Goal: Find specific page/section: Find specific page/section

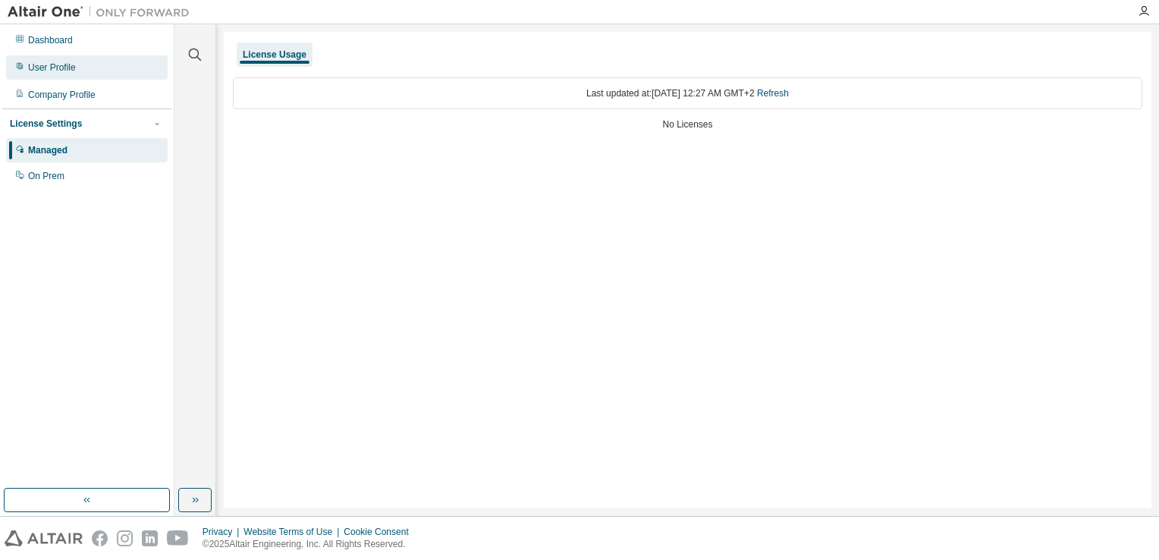
click at [66, 71] on div "User Profile" at bounding box center [52, 67] width 48 height 12
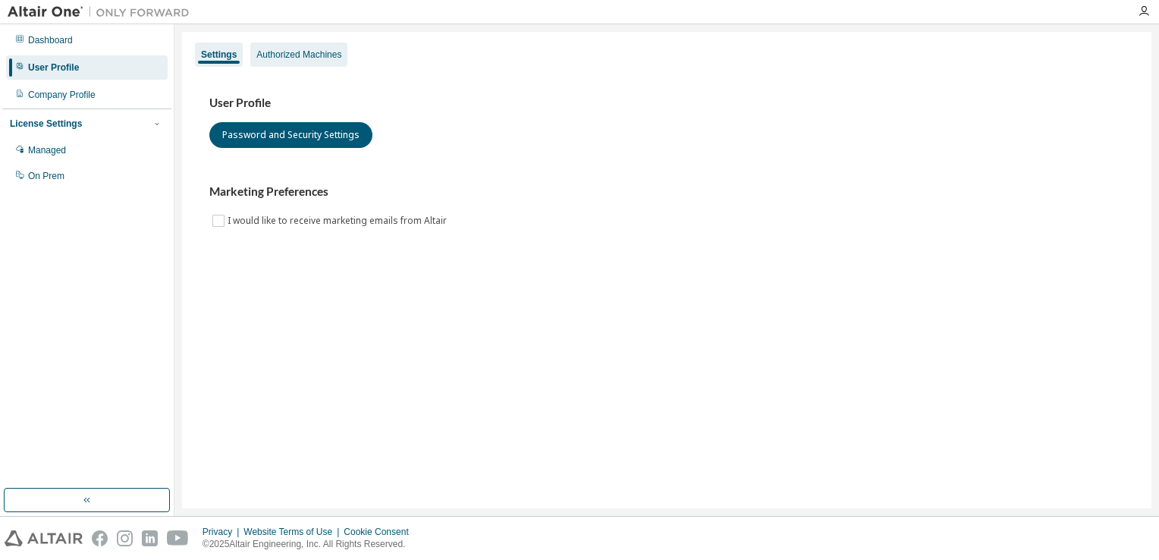
click at [288, 59] on div "Authorized Machines" at bounding box center [298, 55] width 85 height 12
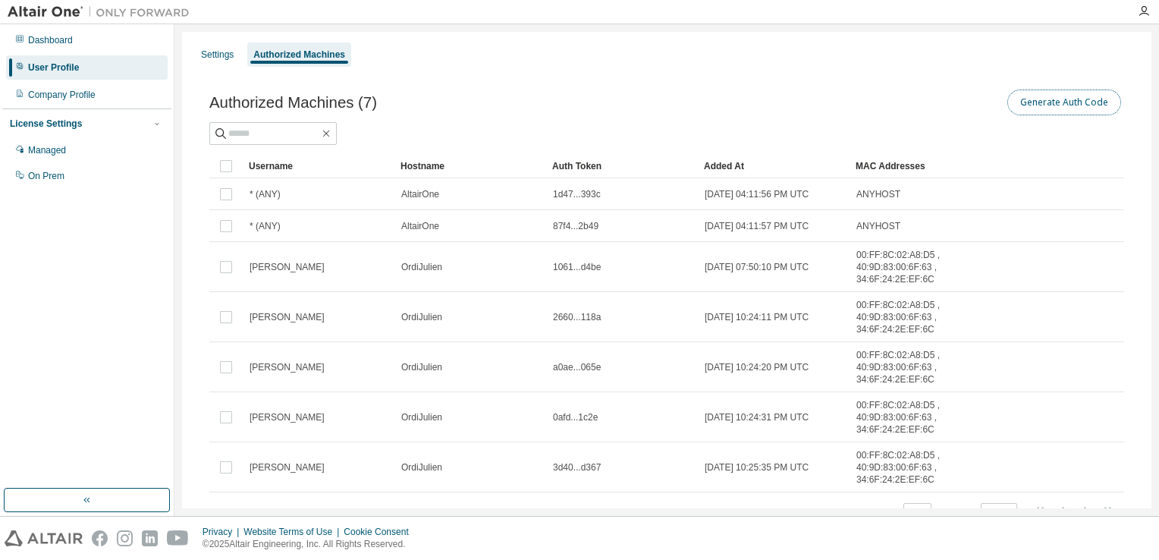
click at [1052, 108] on button "Generate Auth Code" at bounding box center [1064, 102] width 114 height 26
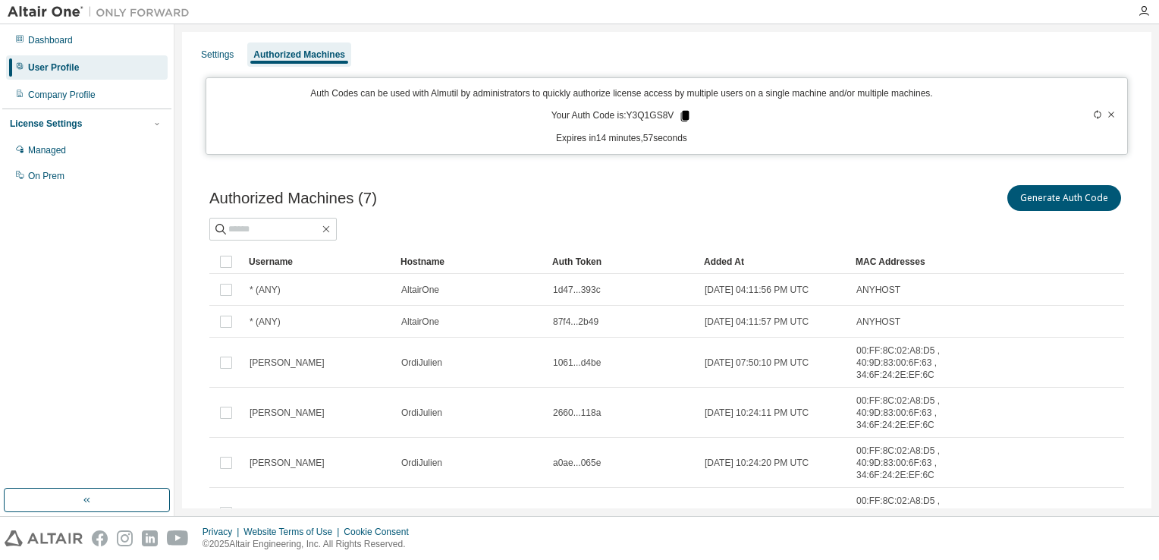
click at [681, 117] on icon at bounding box center [685, 116] width 8 height 11
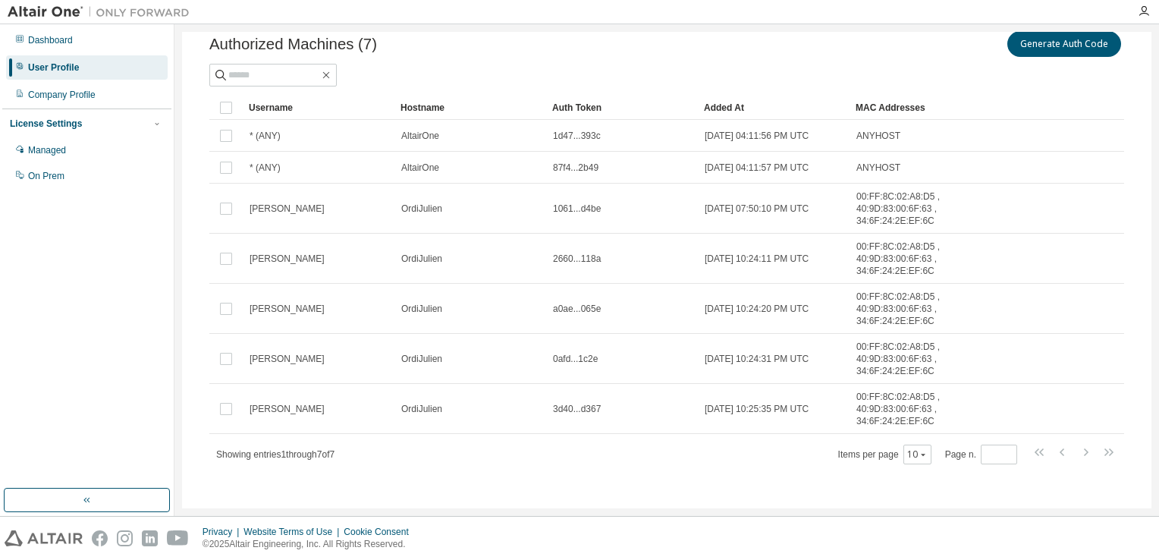
scroll to position [158, 0]
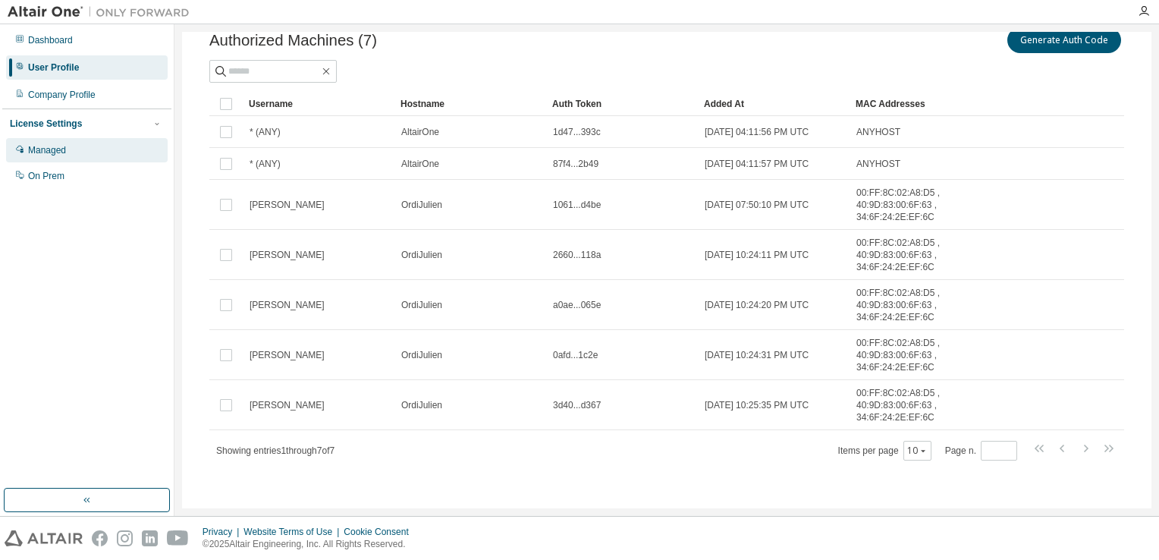
click at [67, 150] on div "Managed" at bounding box center [86, 150] width 161 height 24
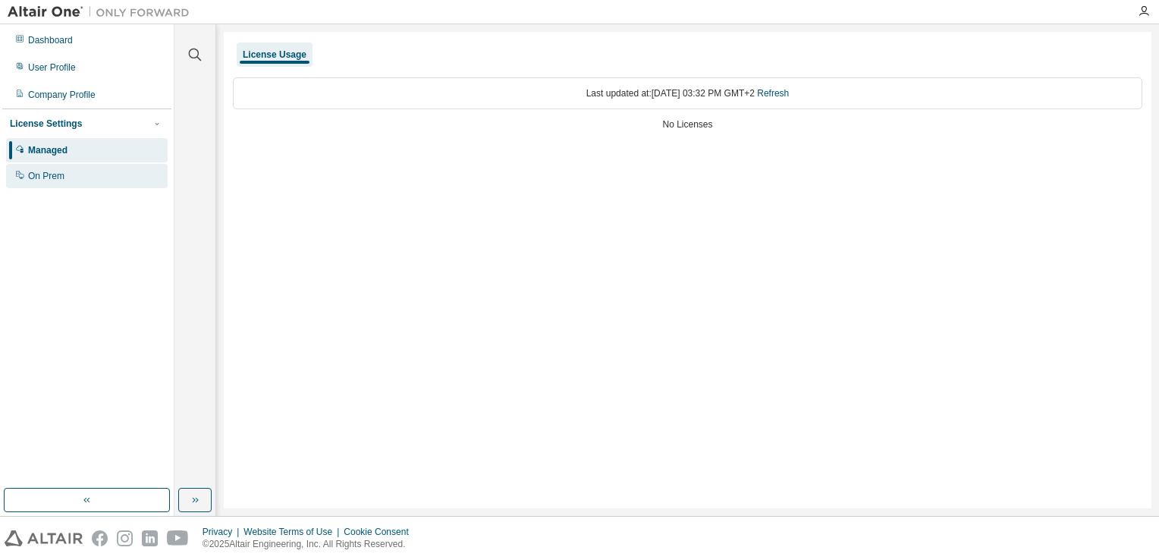
click at [95, 184] on div "On Prem" at bounding box center [86, 176] width 161 height 24
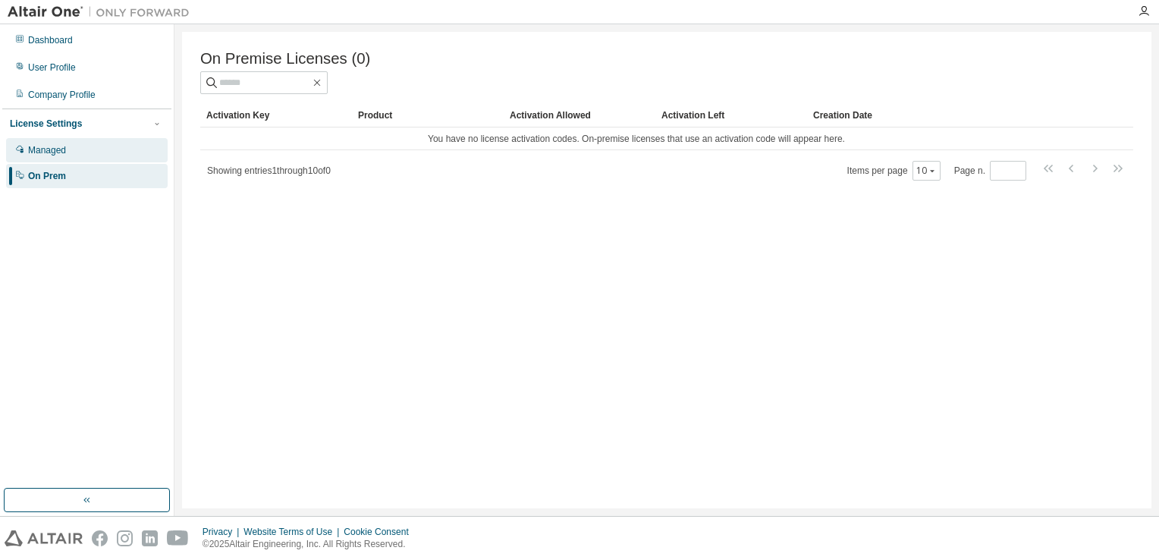
click at [96, 148] on div "Managed" at bounding box center [86, 150] width 161 height 24
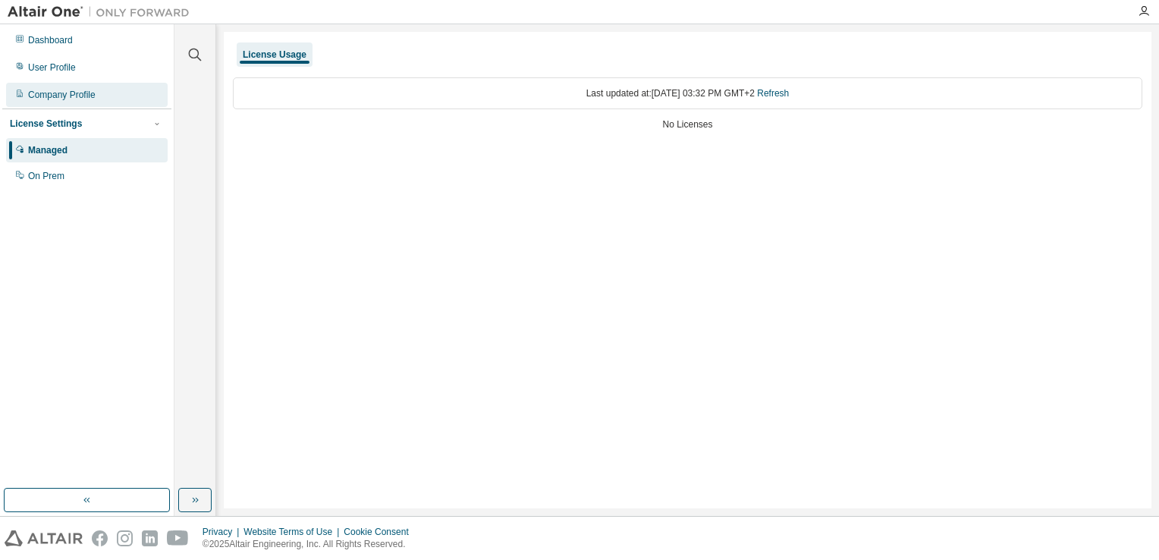
click at [102, 93] on div "Company Profile" at bounding box center [86, 95] width 161 height 24
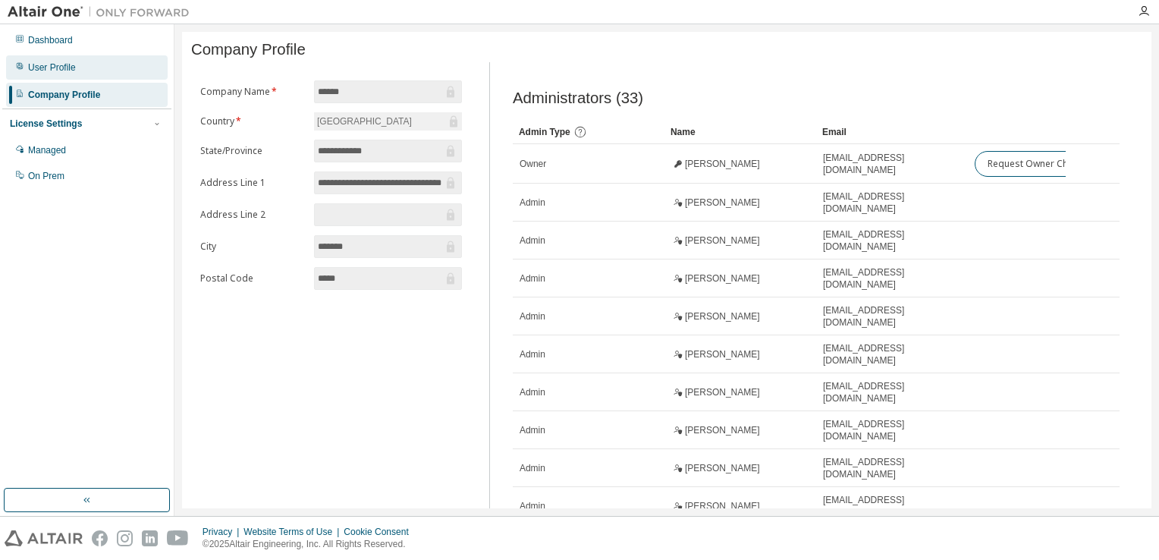
click at [88, 74] on div "User Profile" at bounding box center [86, 67] width 161 height 24
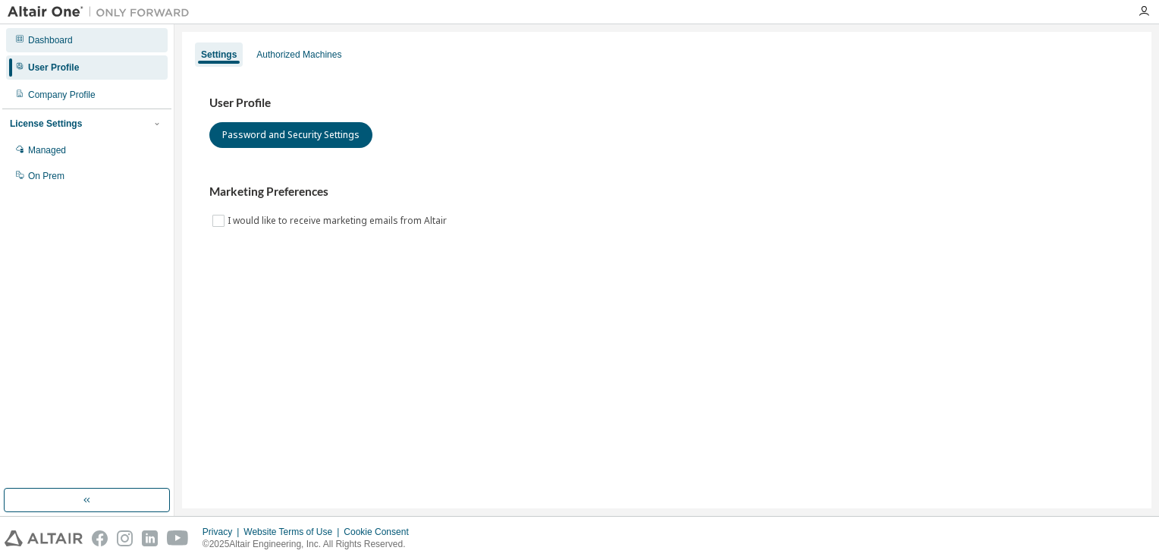
click at [73, 43] on div "Dashboard" at bounding box center [86, 40] width 161 height 24
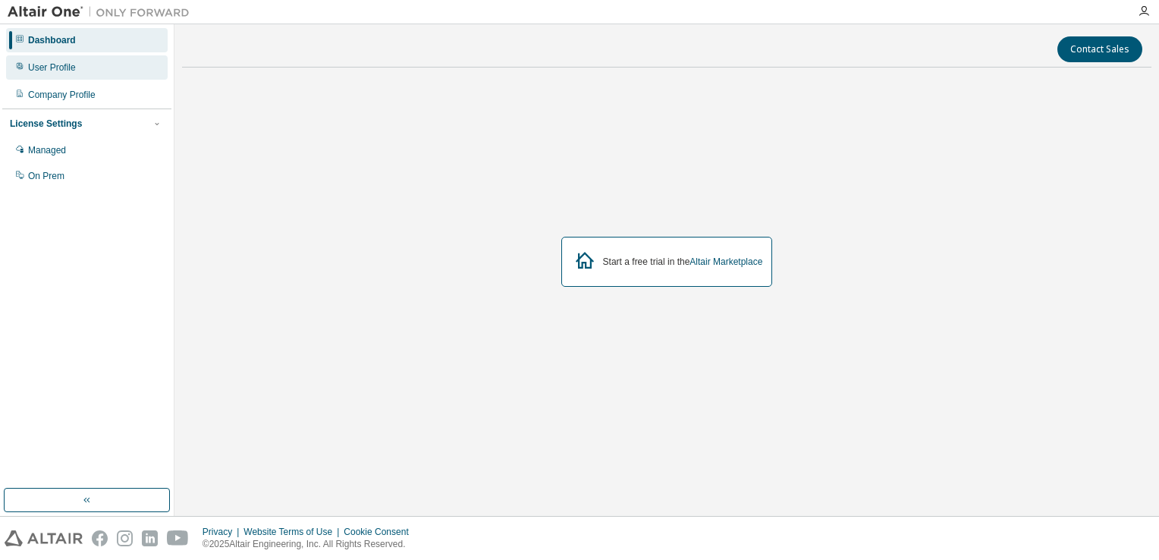
click at [81, 75] on div "User Profile" at bounding box center [86, 67] width 161 height 24
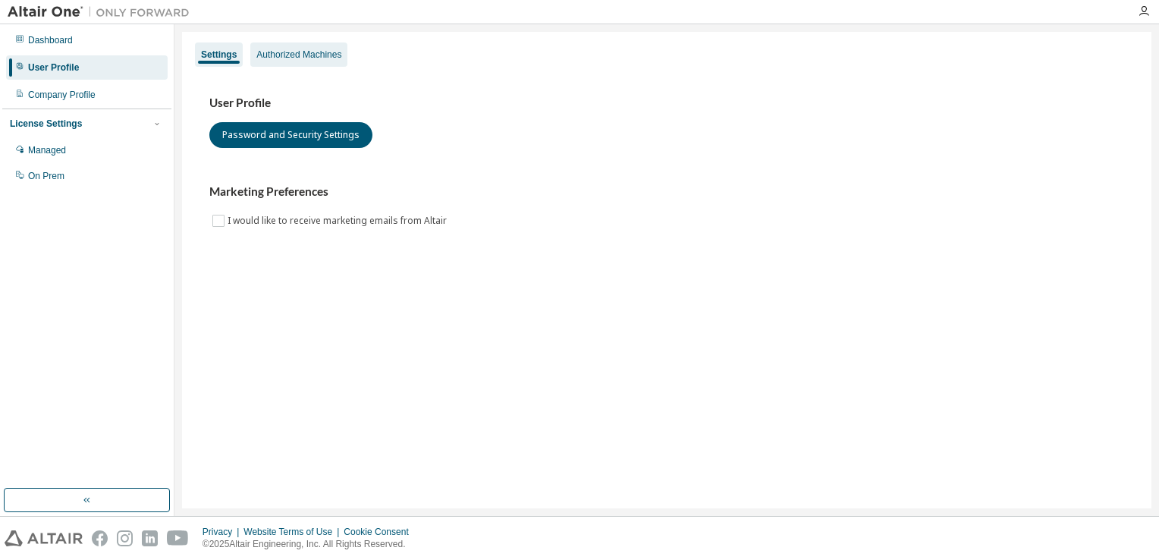
click at [300, 58] on div "Authorized Machines" at bounding box center [298, 55] width 85 height 12
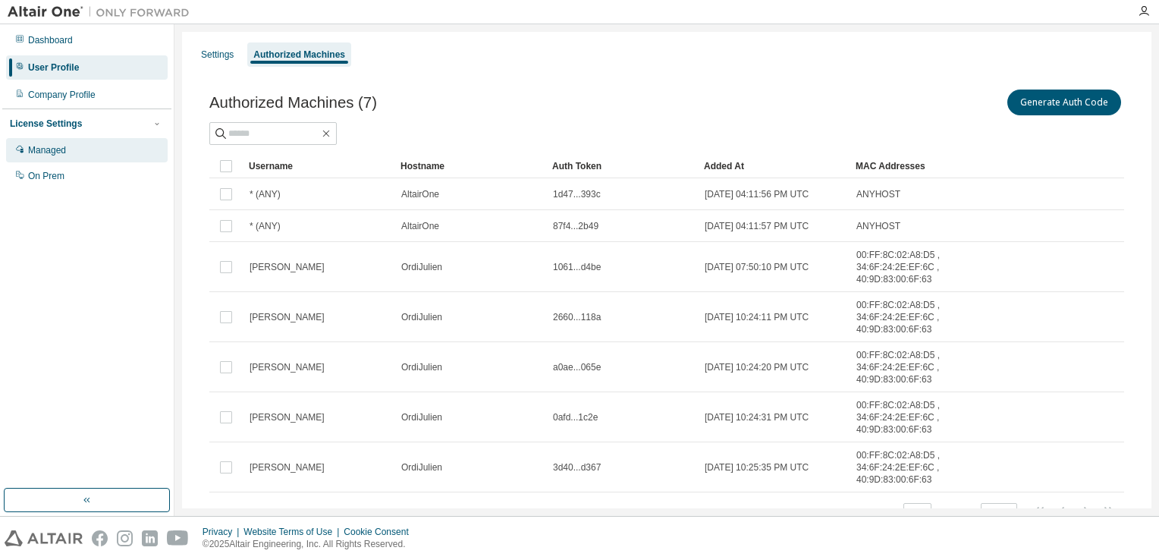
click at [81, 153] on div "Managed" at bounding box center [86, 150] width 161 height 24
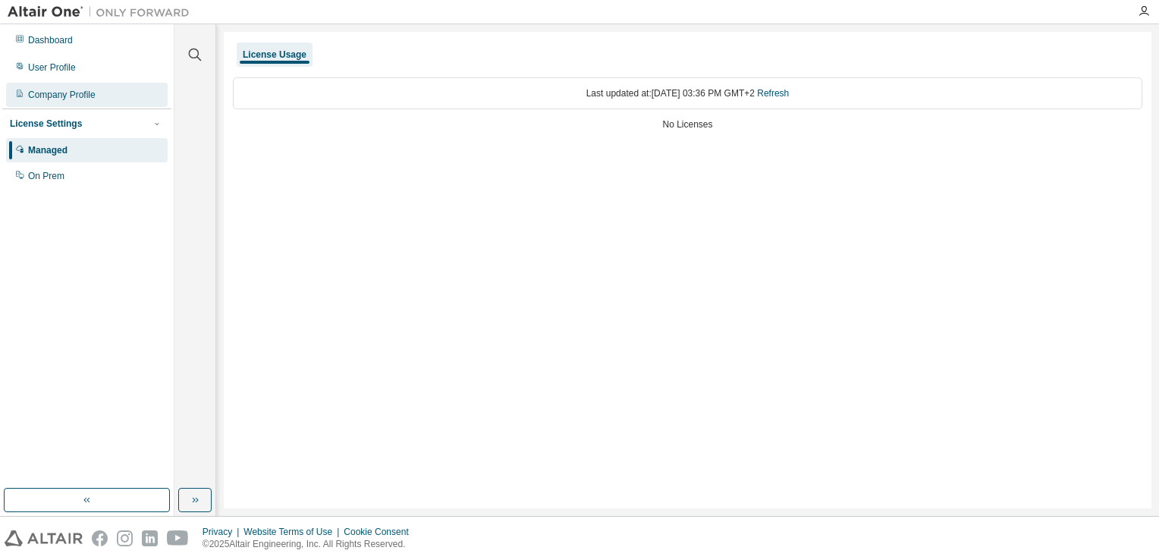
click at [120, 101] on div "Company Profile" at bounding box center [86, 95] width 161 height 24
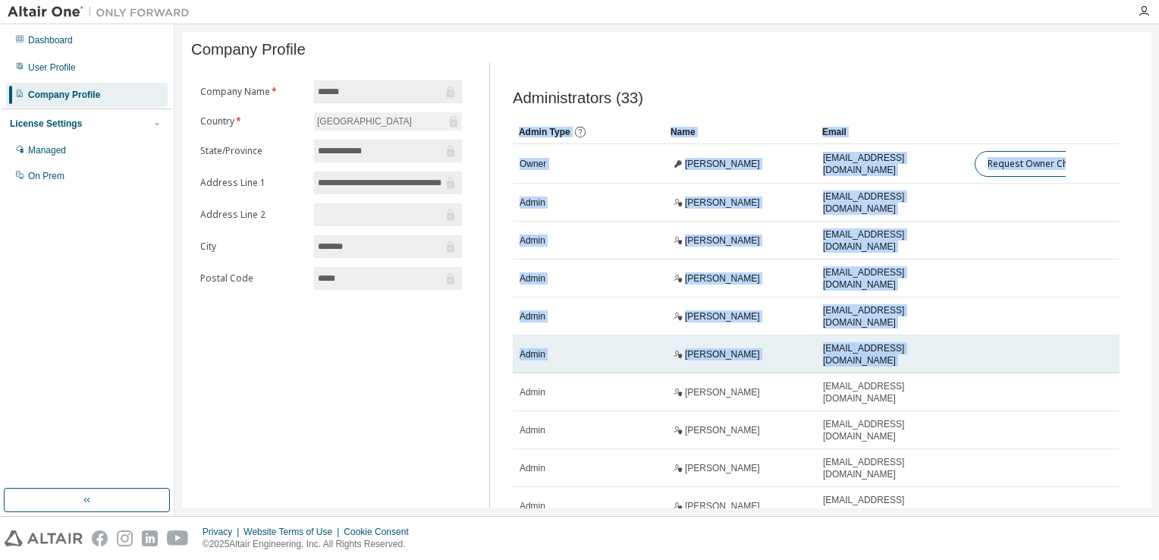
drag, startPoint x: 1143, startPoint y: 196, endPoint x: 987, endPoint y: 344, distance: 214.5
click at [987, 344] on div "**********" at bounding box center [666, 318] width 969 height 572
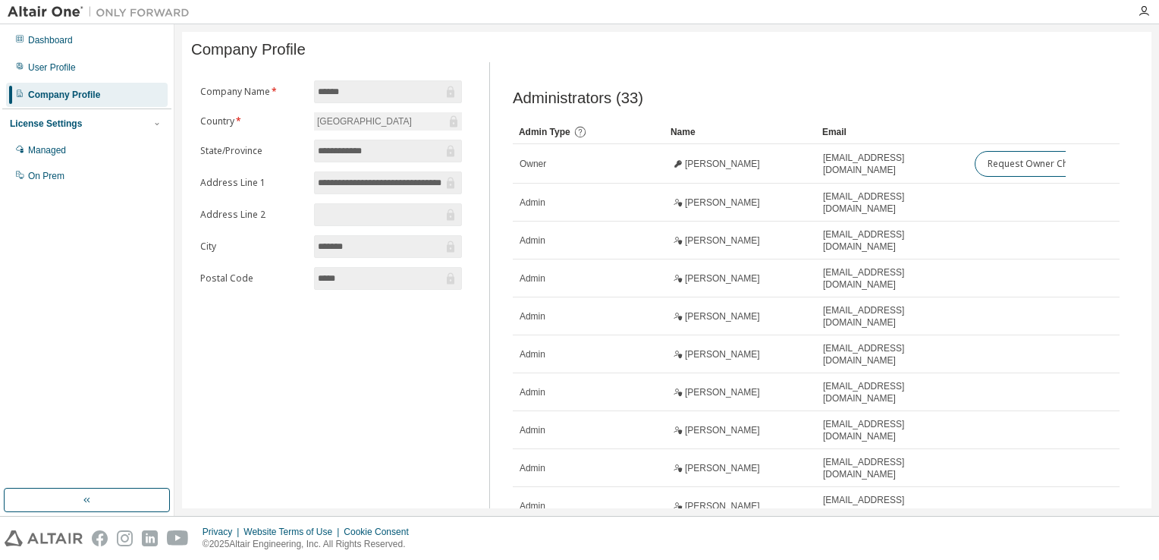
click at [314, 426] on div "**********" at bounding box center [331, 328] width 280 height 533
click at [67, 149] on div "Managed" at bounding box center [86, 150] width 161 height 24
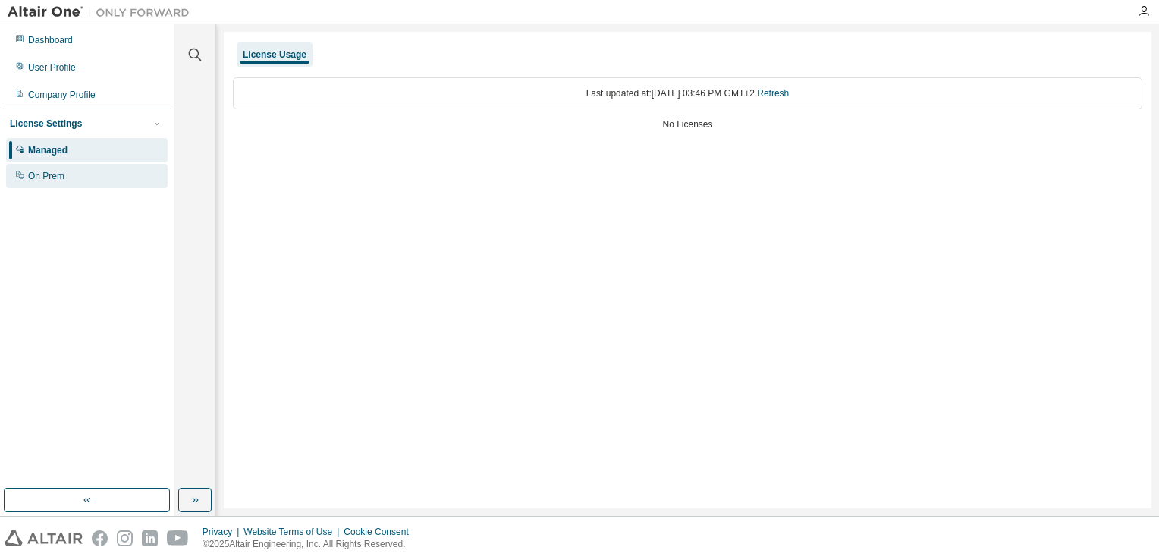
click at [53, 181] on div "On Prem" at bounding box center [46, 176] width 36 height 12
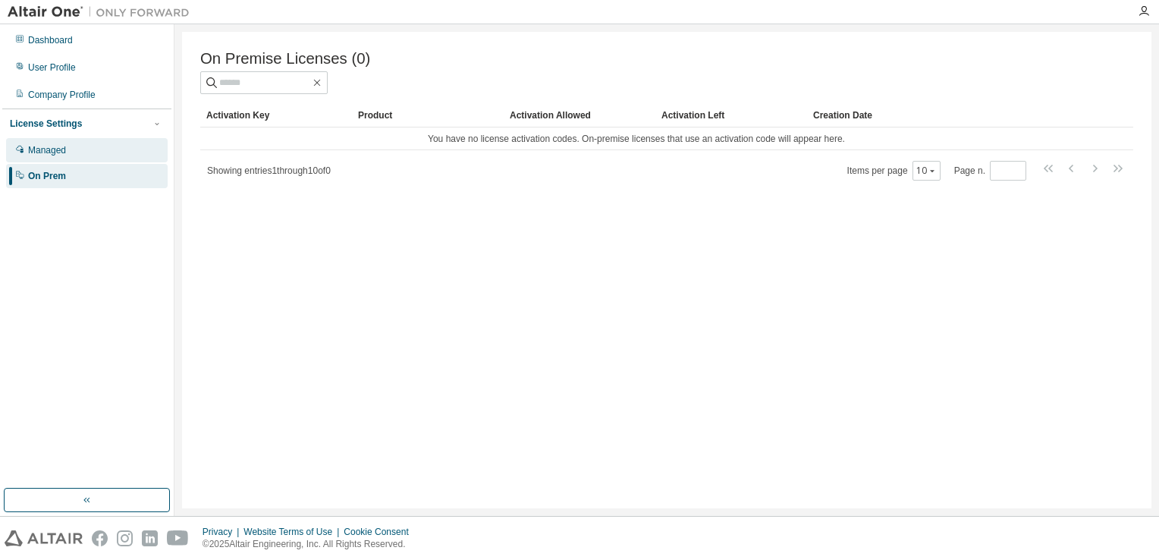
click at [62, 155] on div "Managed" at bounding box center [47, 150] width 38 height 12
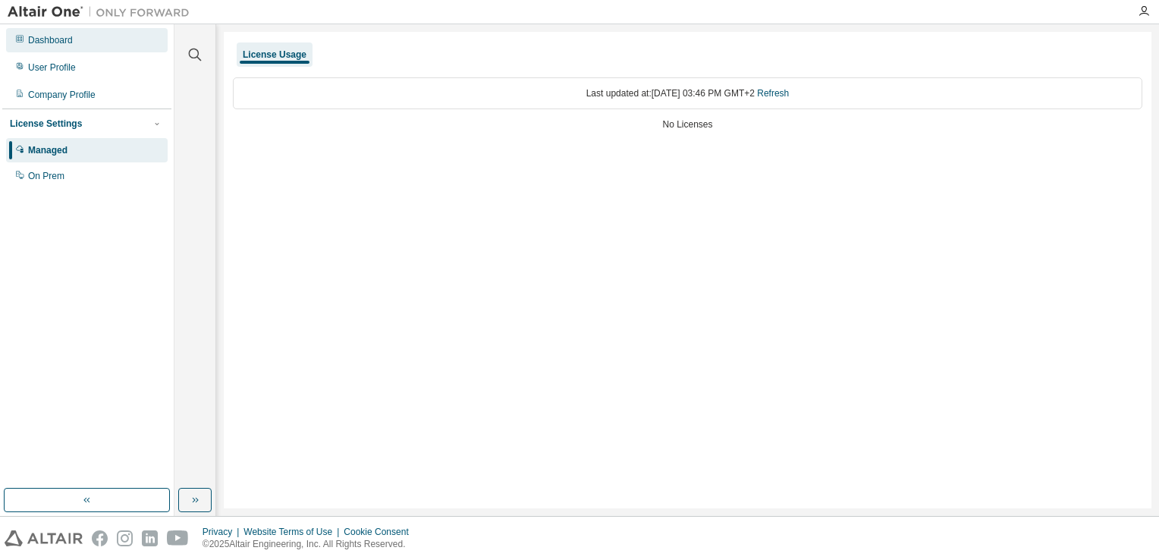
click at [64, 36] on div "Dashboard" at bounding box center [50, 40] width 45 height 12
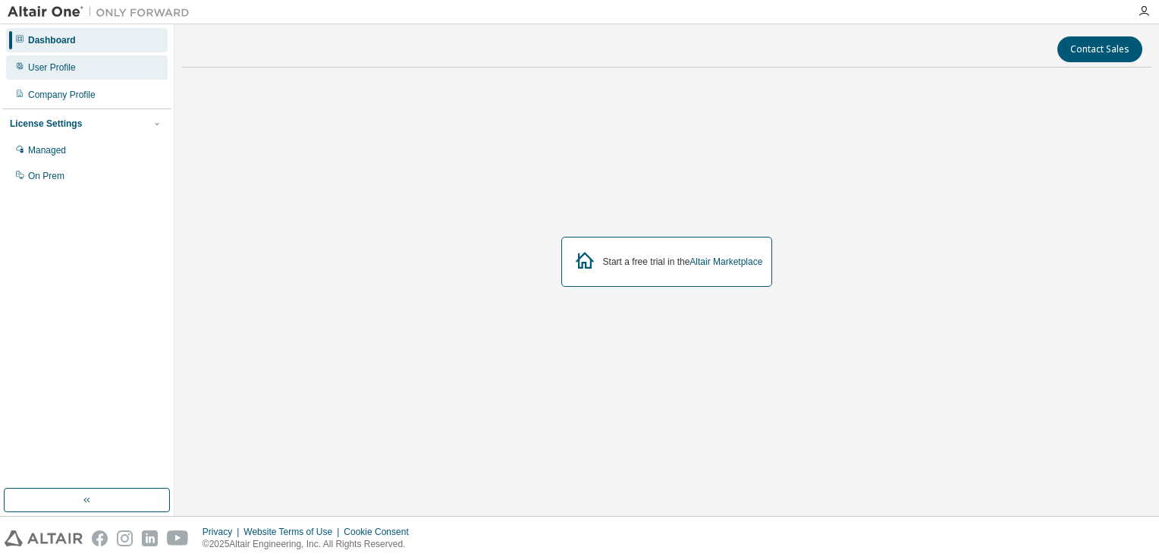
click at [72, 59] on div "User Profile" at bounding box center [86, 67] width 161 height 24
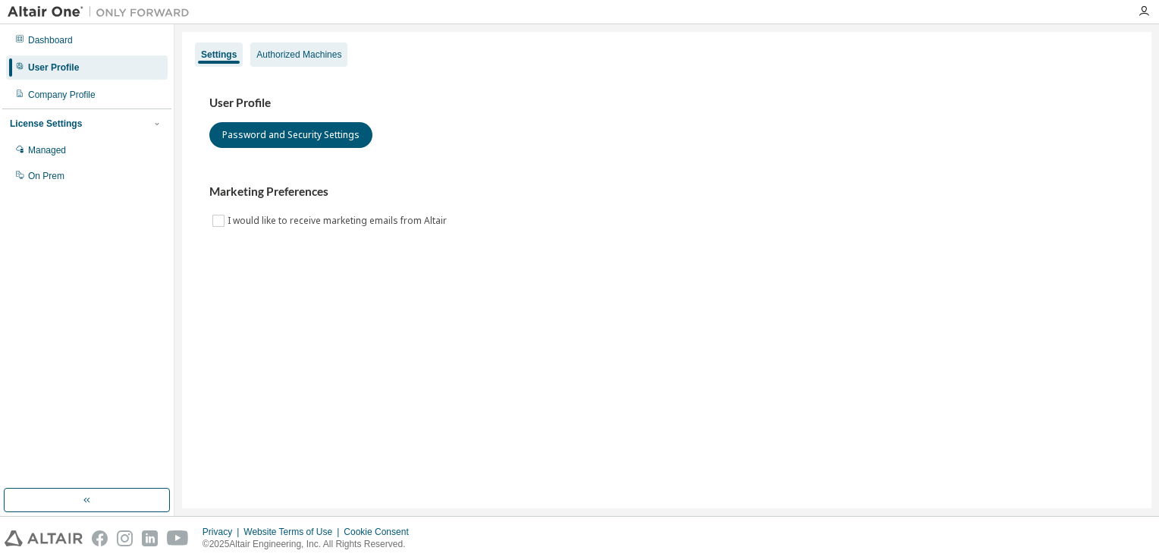
click at [304, 55] on div "Authorized Machines" at bounding box center [298, 55] width 85 height 12
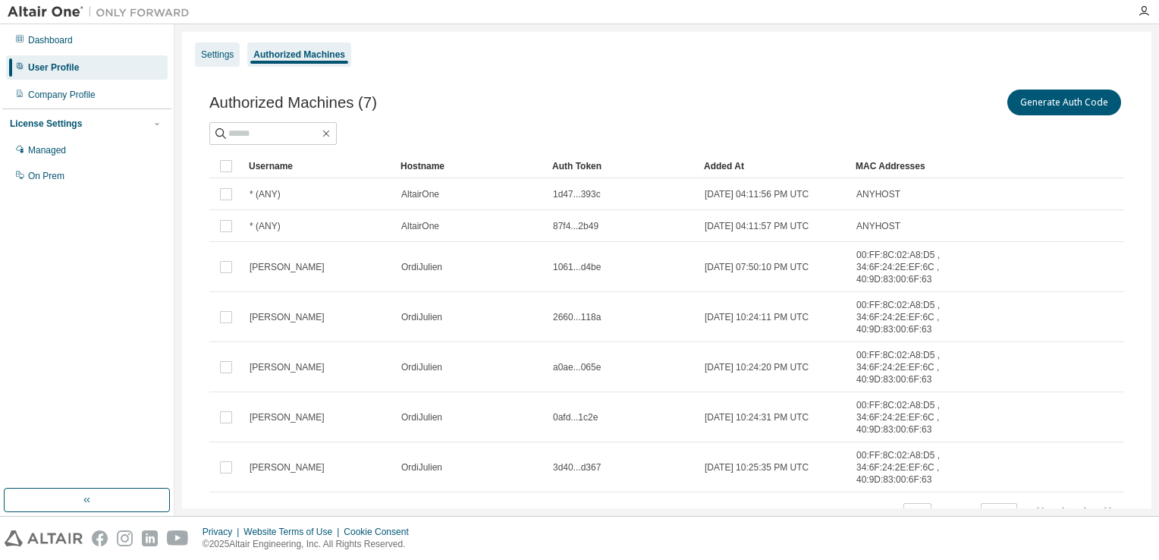
click at [227, 62] on div "Settings" at bounding box center [217, 54] width 45 height 24
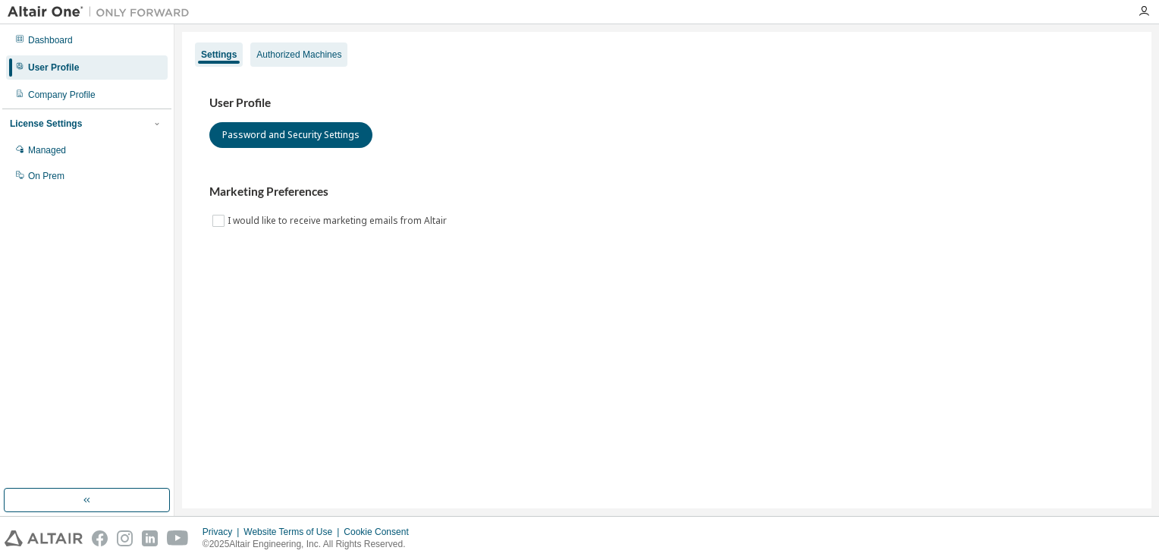
click at [266, 59] on div "Authorized Machines" at bounding box center [298, 55] width 85 height 12
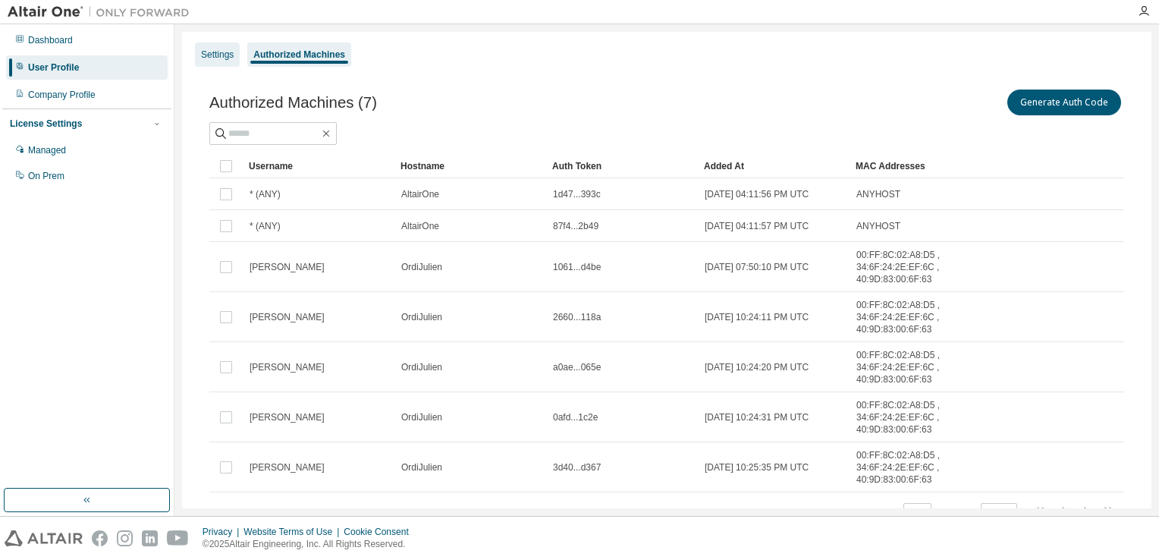
click at [234, 66] on div "Settings" at bounding box center [217, 54] width 45 height 24
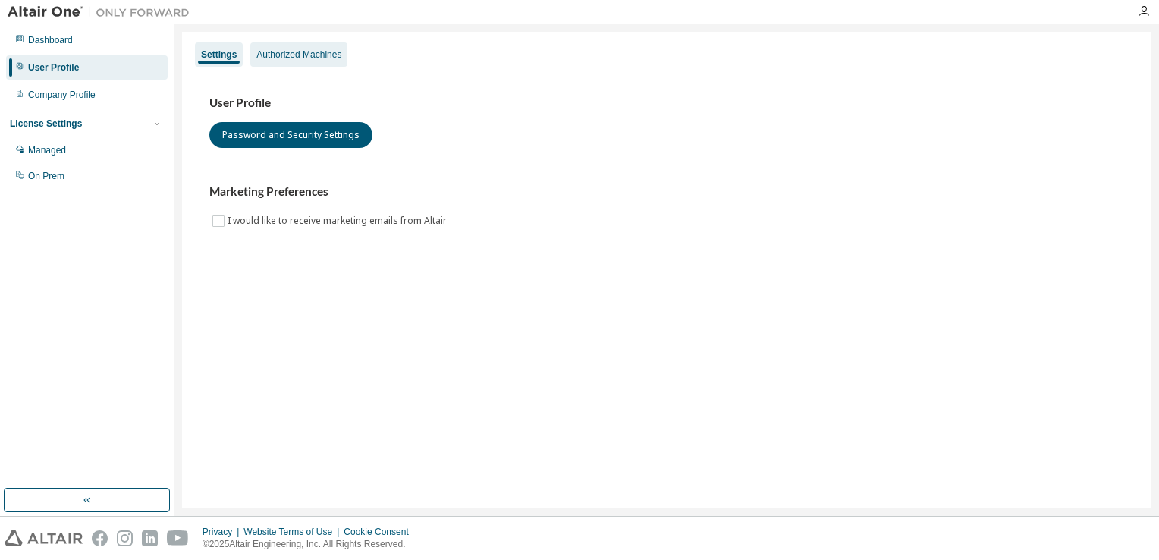
click at [321, 56] on div "Authorized Machines" at bounding box center [298, 55] width 85 height 12
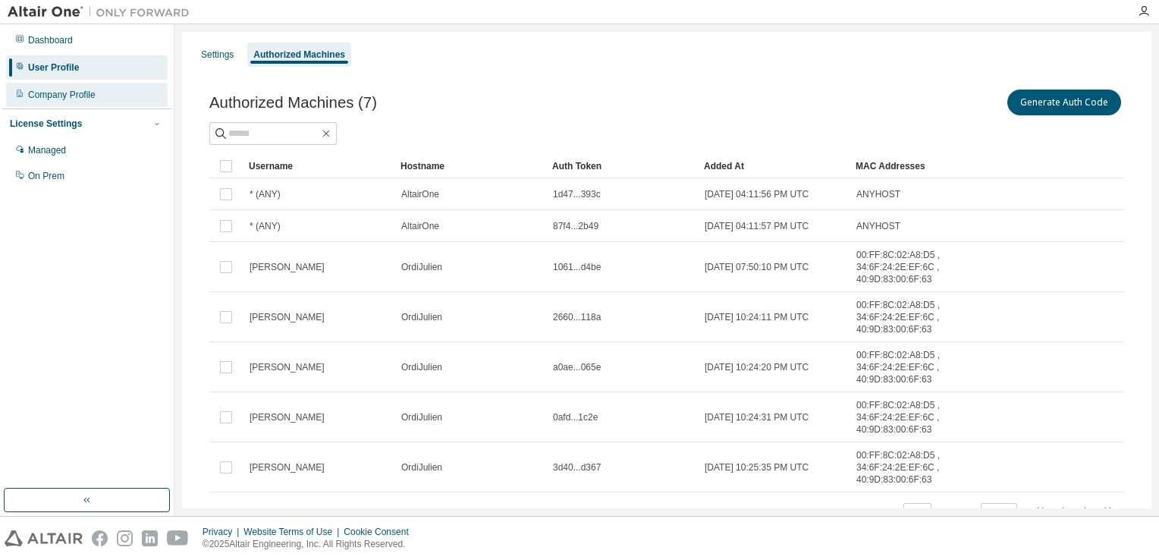
click at [106, 93] on div "Company Profile" at bounding box center [86, 95] width 161 height 24
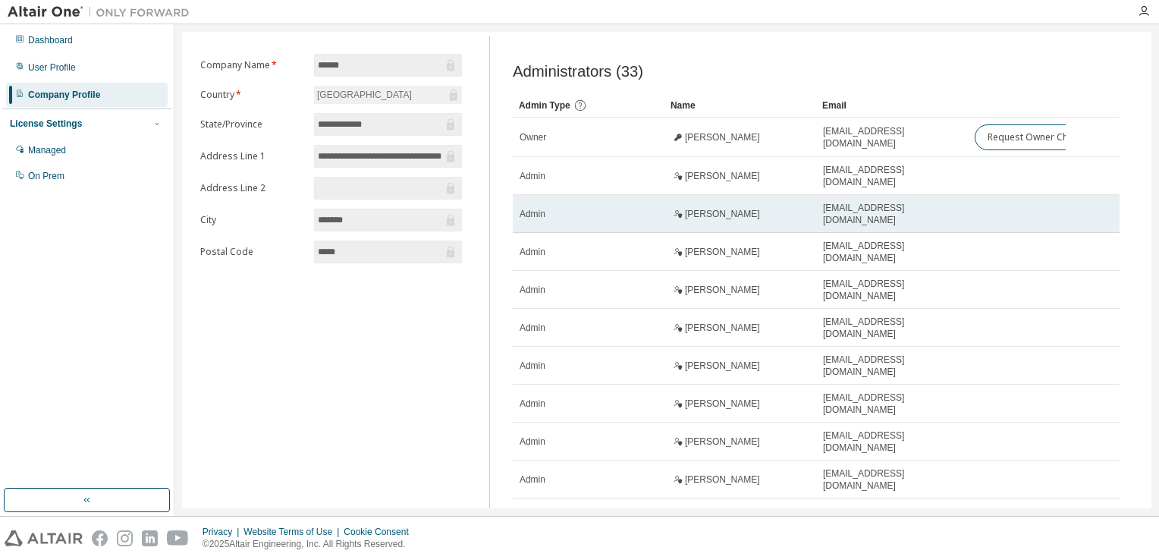
scroll to position [27, 0]
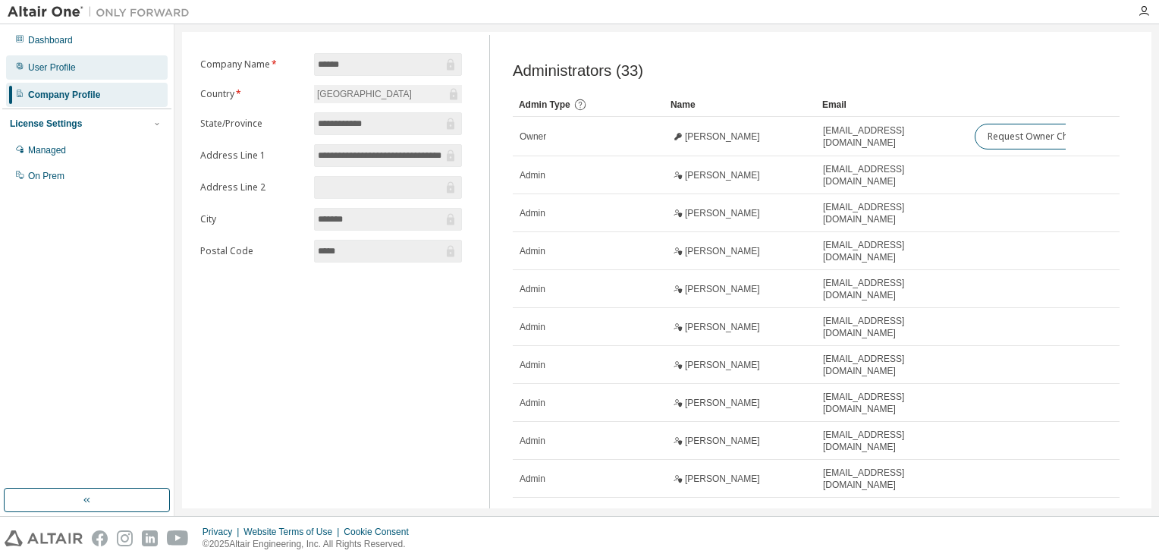
click at [71, 74] on div "User Profile" at bounding box center [86, 67] width 161 height 24
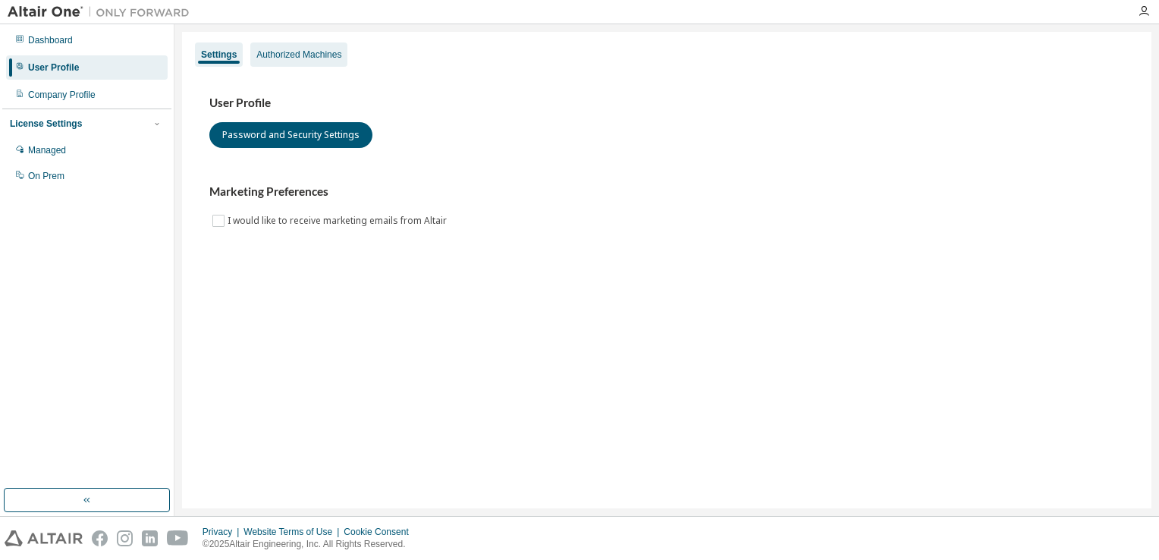
click at [306, 43] on div "Authorized Machines" at bounding box center [298, 54] width 97 height 24
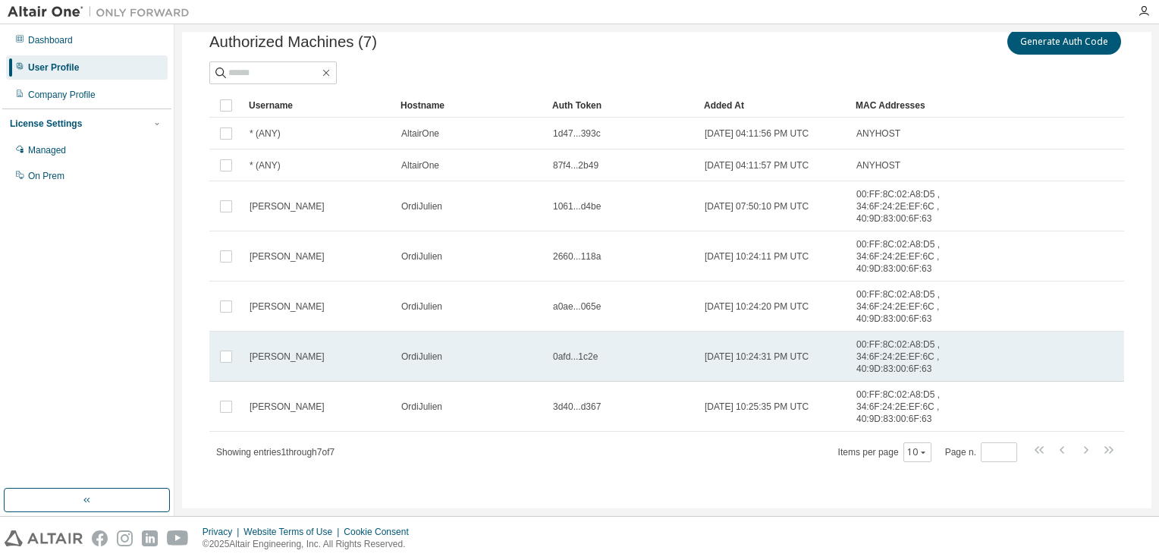
scroll to position [61, 0]
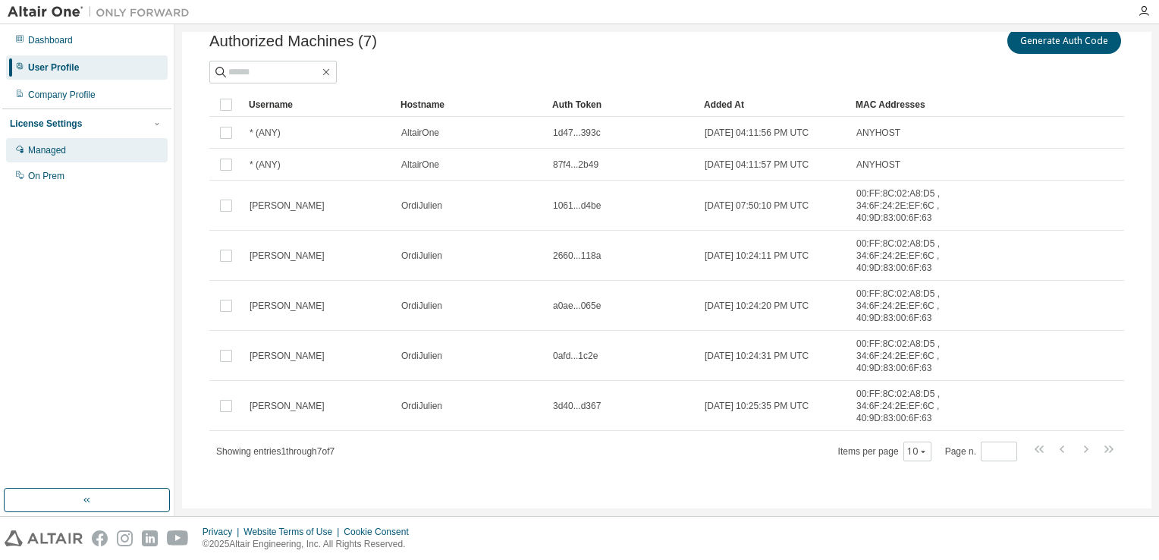
click at [101, 149] on div "Managed" at bounding box center [86, 150] width 161 height 24
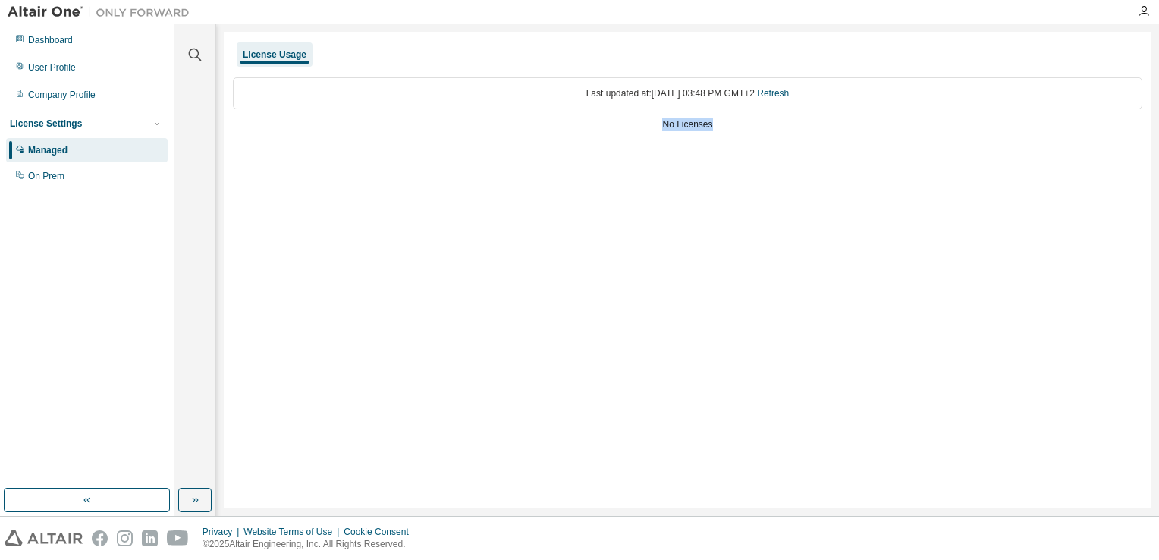
drag, startPoint x: 721, startPoint y: 119, endPoint x: 676, endPoint y: 133, distance: 46.8
click at [676, 133] on div "Last updated at: [DATE] 03:48 PM GMT+2 Refresh No Licenses" at bounding box center [687, 105] width 909 height 74
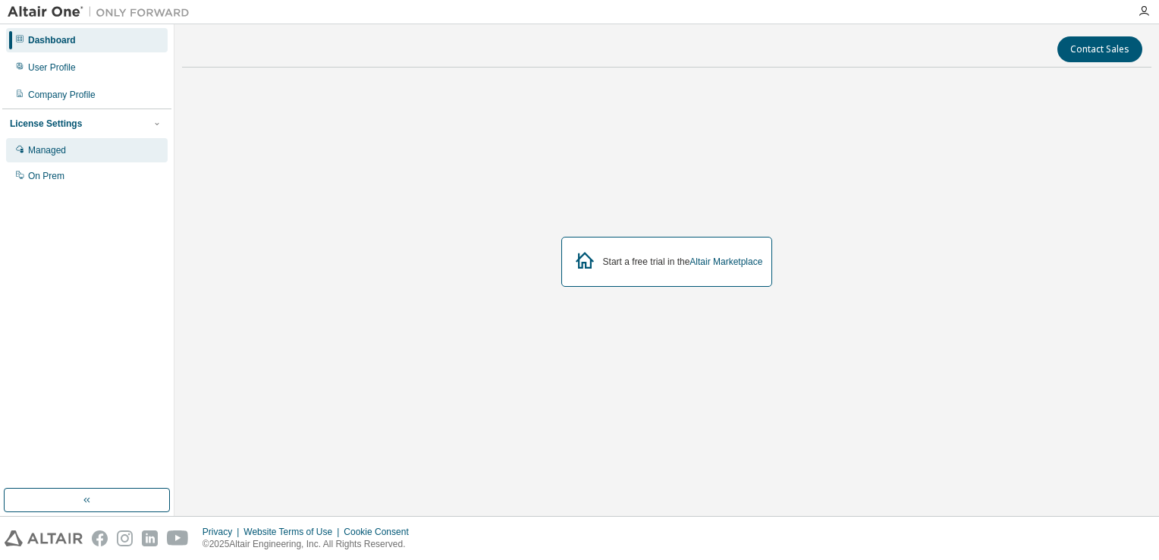
click at [83, 155] on div "Managed" at bounding box center [86, 150] width 161 height 24
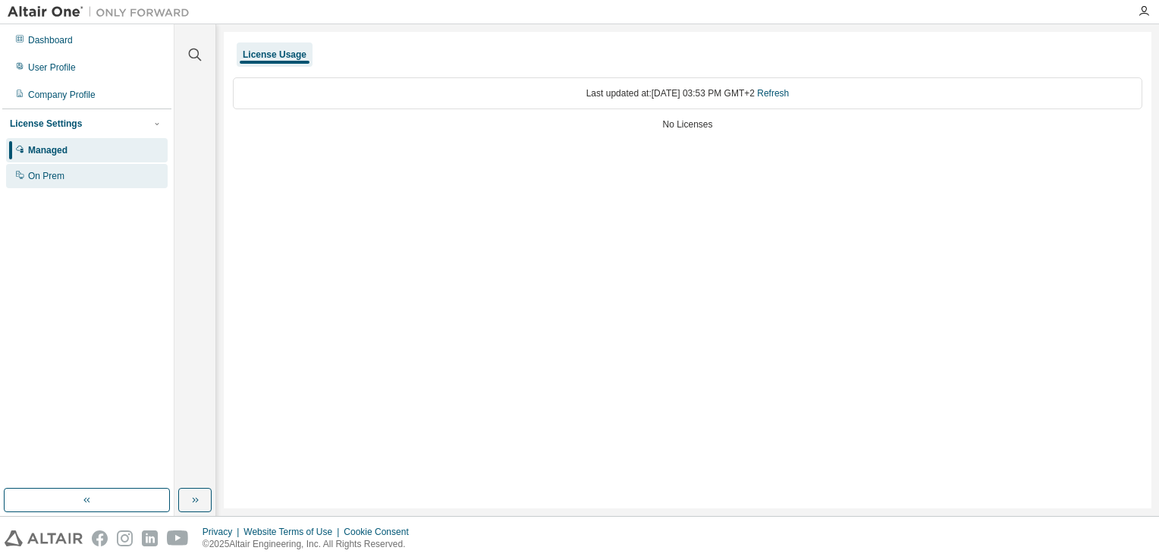
click at [83, 173] on div "On Prem" at bounding box center [86, 176] width 161 height 24
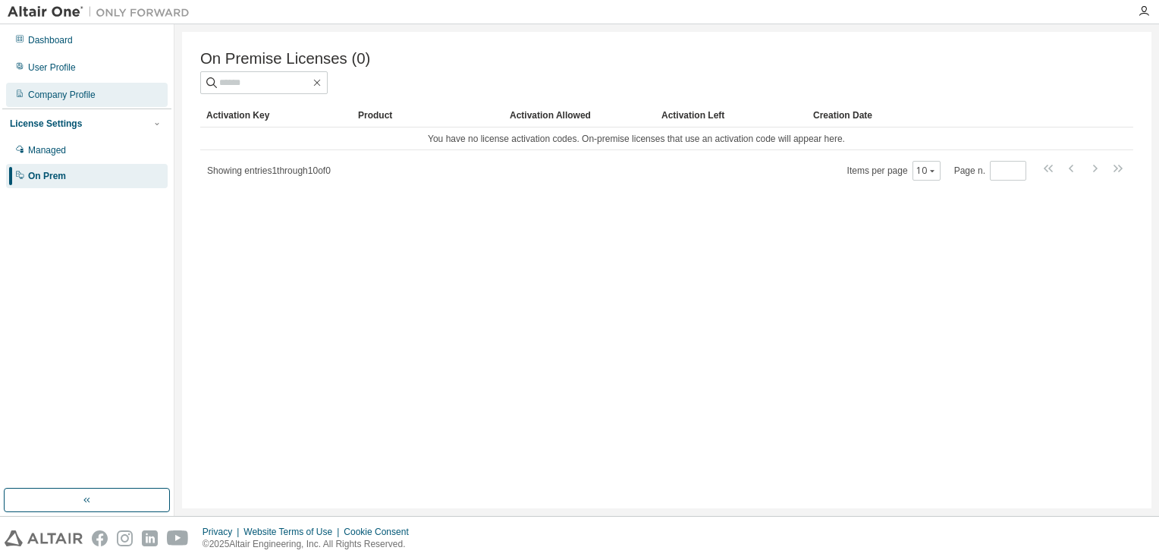
click at [97, 93] on div "Company Profile" at bounding box center [86, 95] width 161 height 24
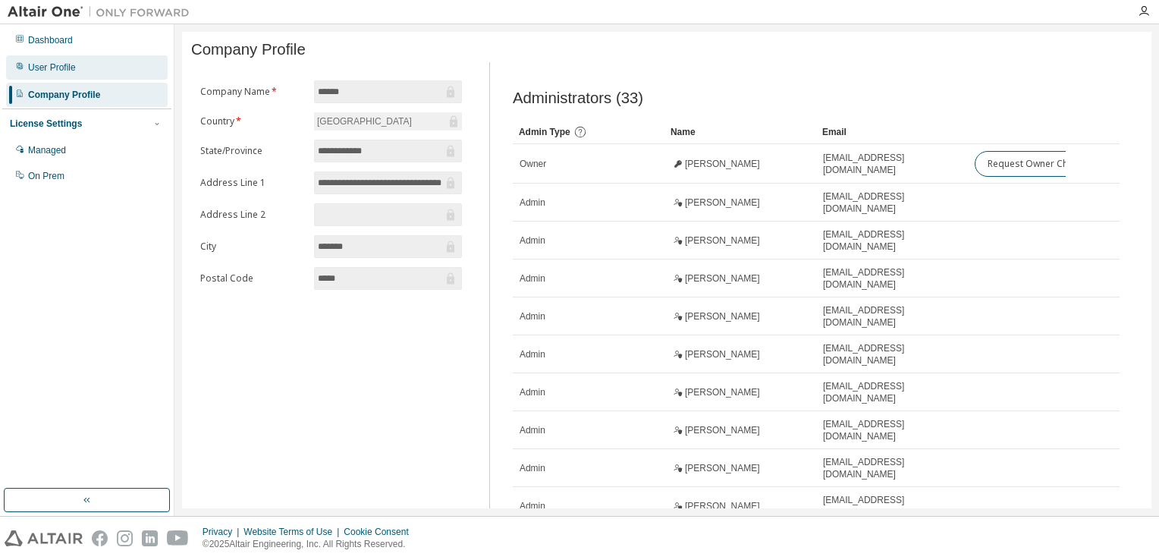
click at [67, 68] on div "User Profile" at bounding box center [52, 67] width 48 height 12
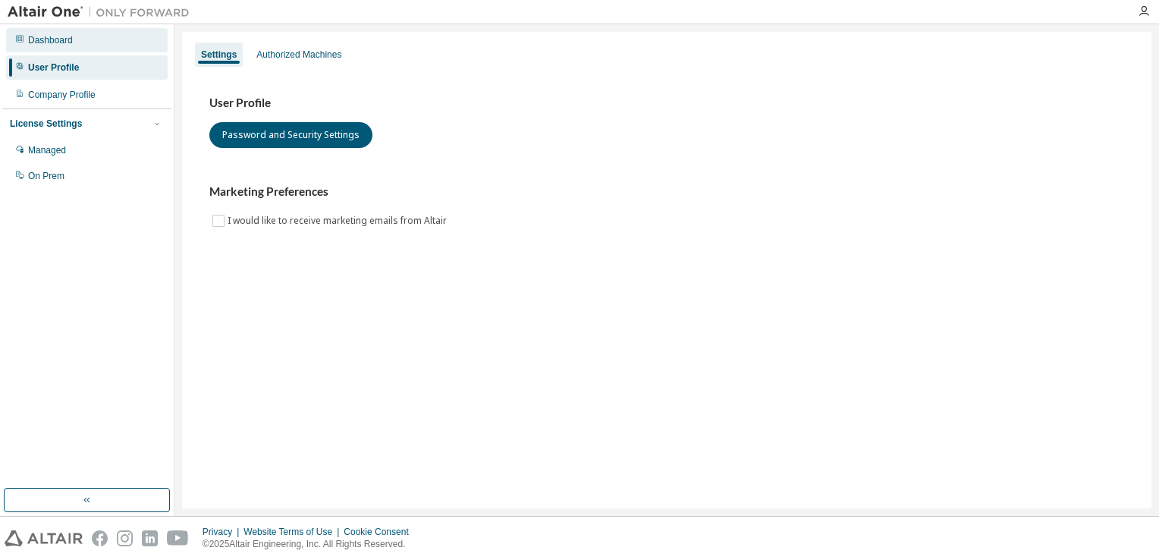
click at [102, 39] on div "Dashboard" at bounding box center [86, 40] width 161 height 24
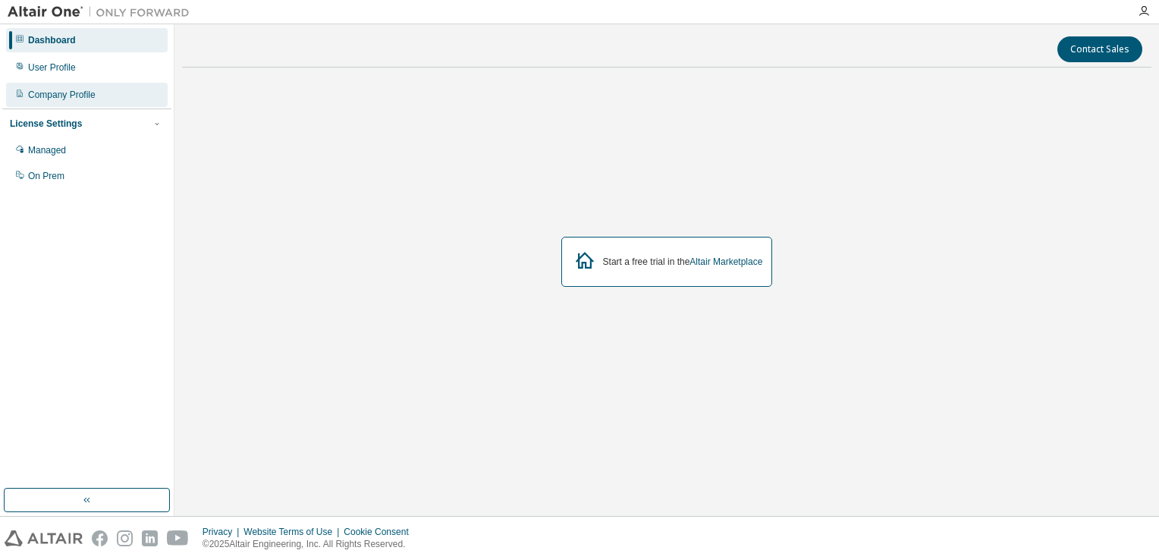
click at [73, 85] on div "Company Profile" at bounding box center [86, 95] width 161 height 24
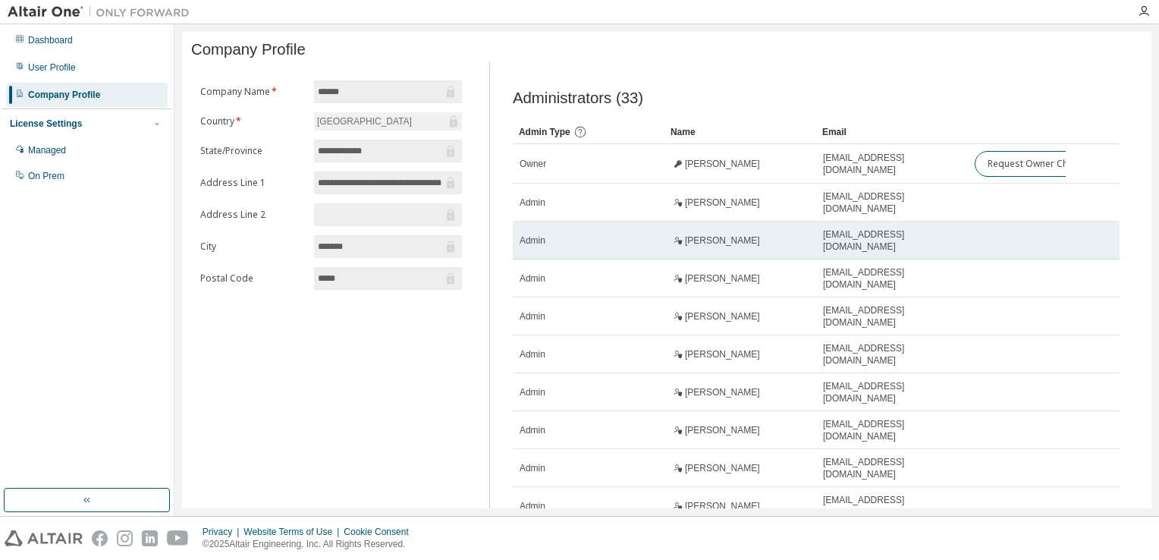
scroll to position [88, 0]
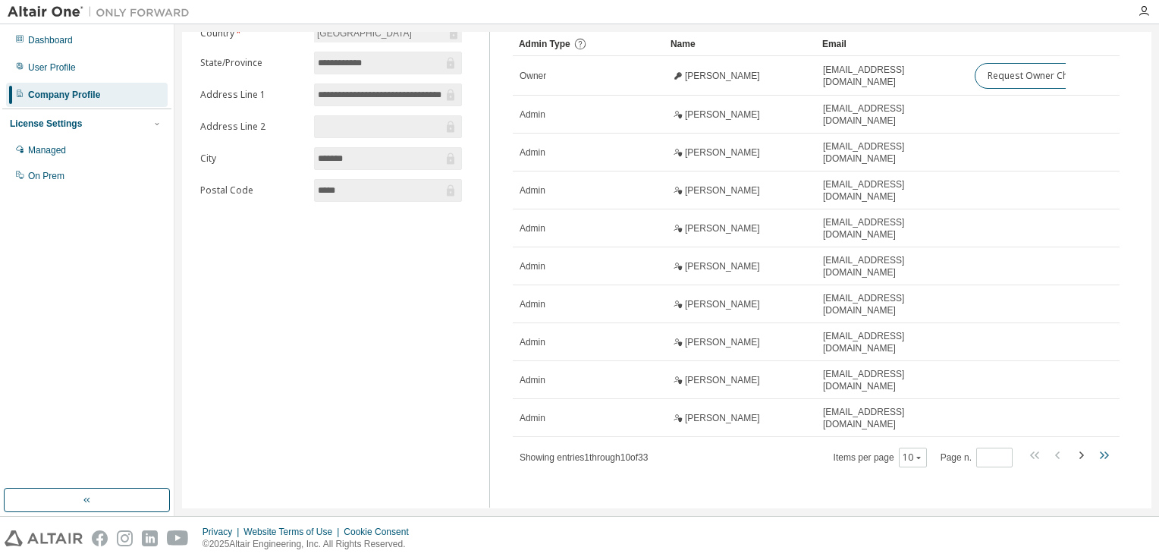
click at [1098, 446] on icon "button" at bounding box center [1103, 455] width 18 height 18
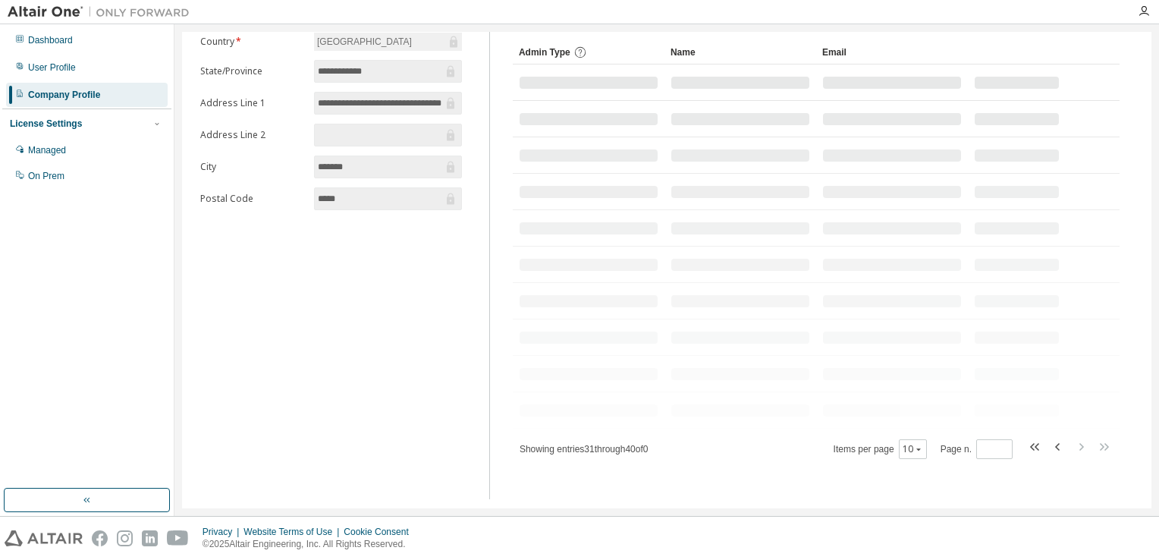
scroll to position [0, 0]
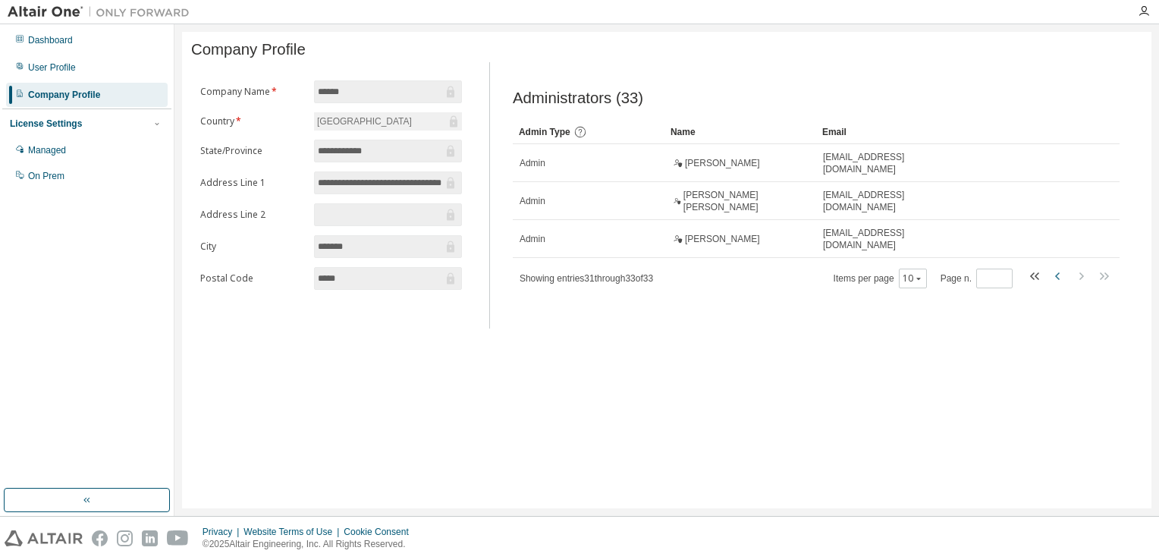
click at [1052, 279] on icon "button" at bounding box center [1058, 276] width 18 height 18
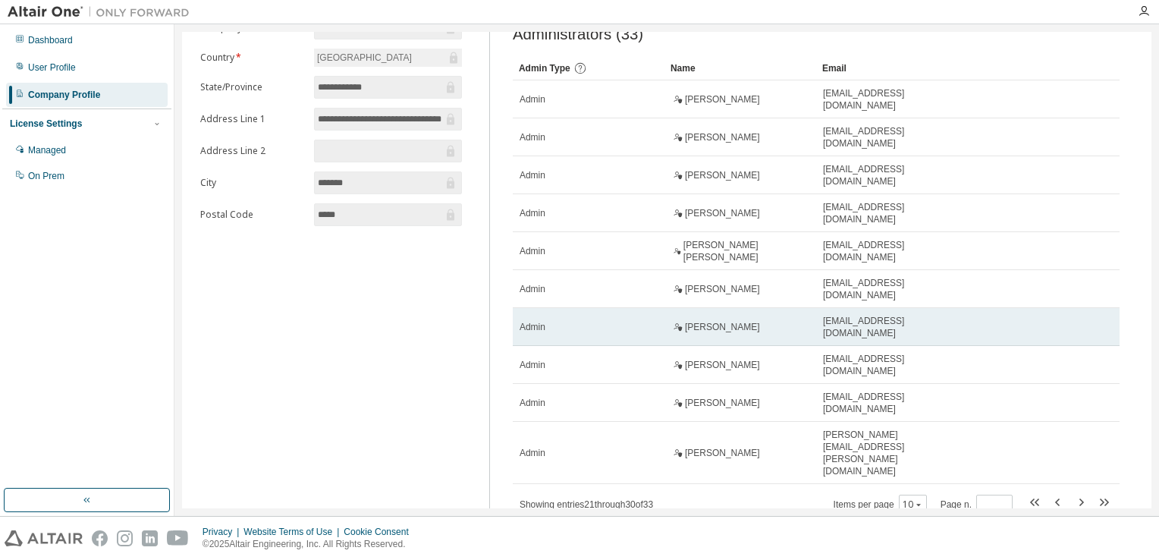
scroll to position [85, 0]
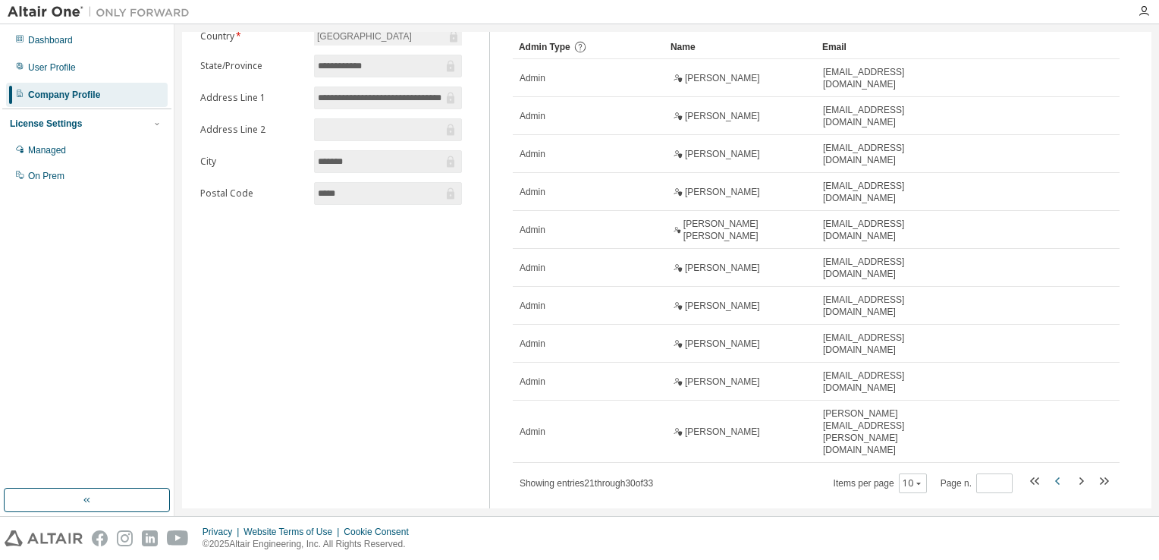
click at [1055, 472] on icon "button" at bounding box center [1058, 481] width 18 height 18
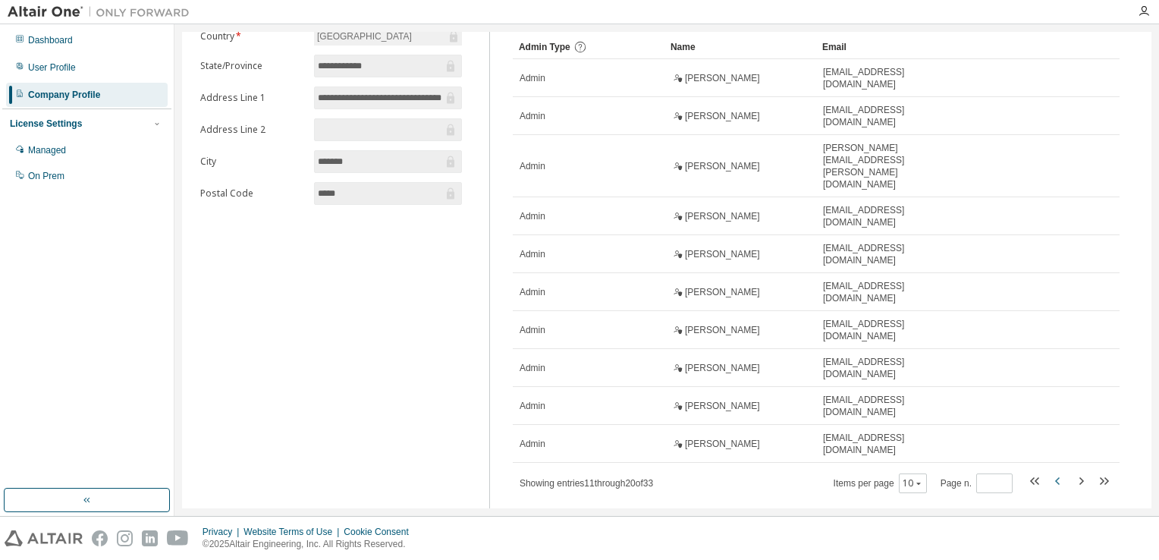
click at [1055, 472] on icon "button" at bounding box center [1058, 481] width 18 height 18
type input "*"
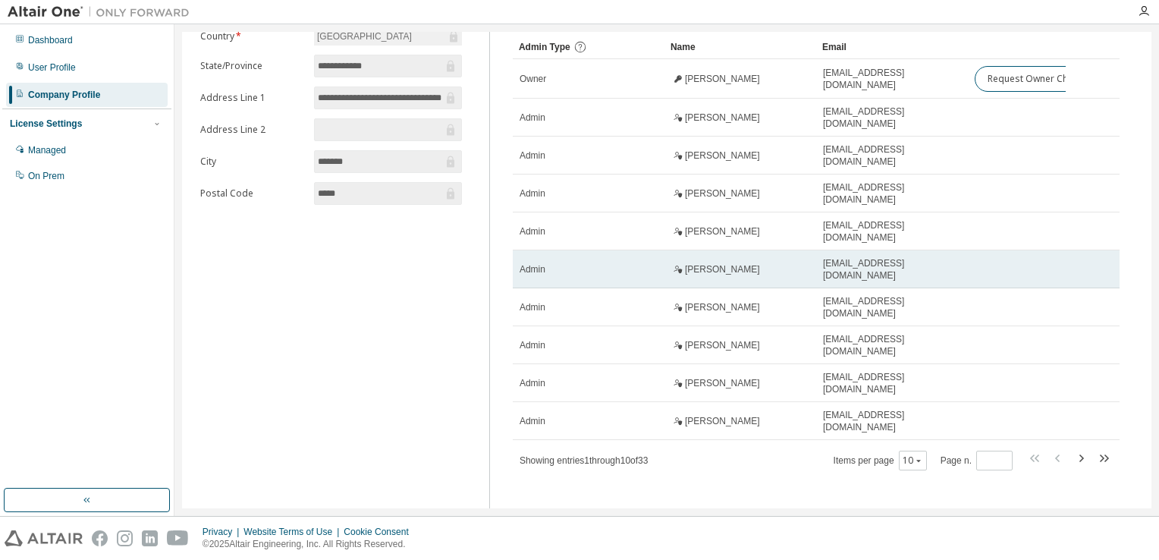
scroll to position [0, 0]
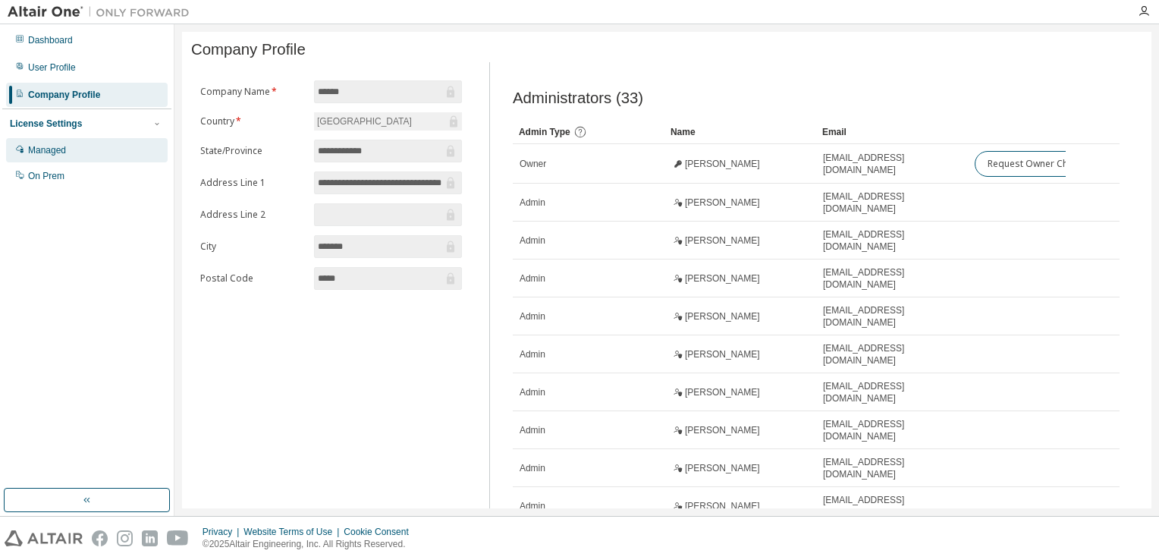
click at [59, 144] on div "Managed" at bounding box center [47, 150] width 38 height 12
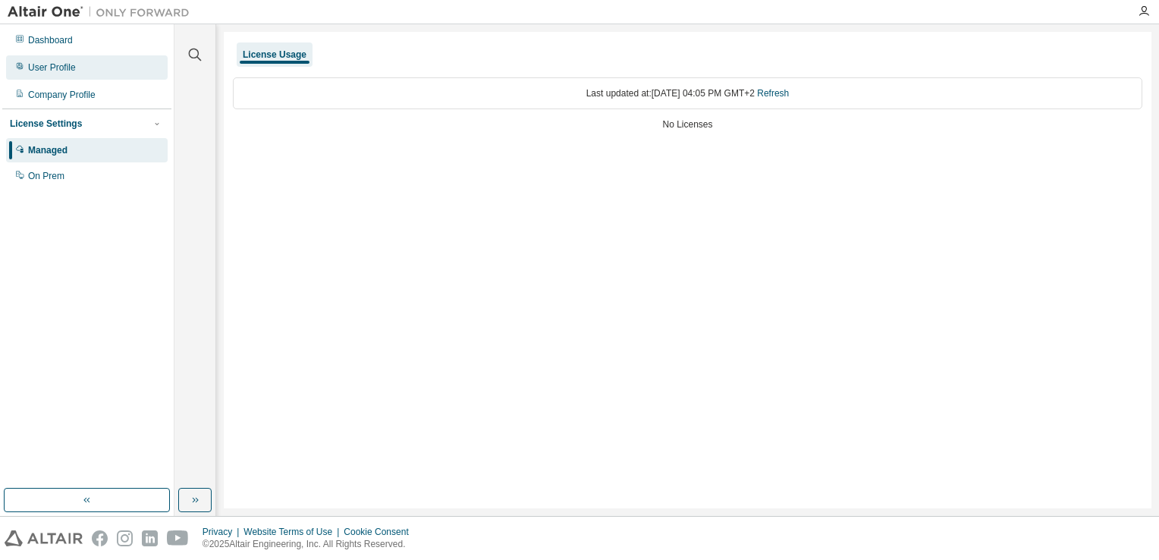
click at [52, 78] on div "User Profile" at bounding box center [86, 67] width 161 height 24
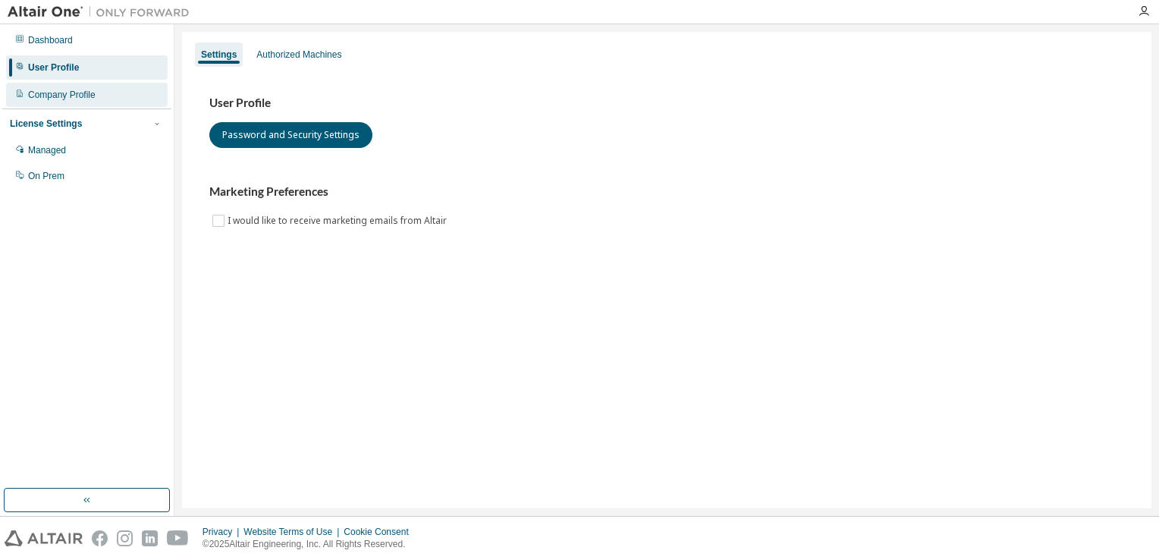
click at [61, 102] on div "Company Profile" at bounding box center [86, 95] width 161 height 24
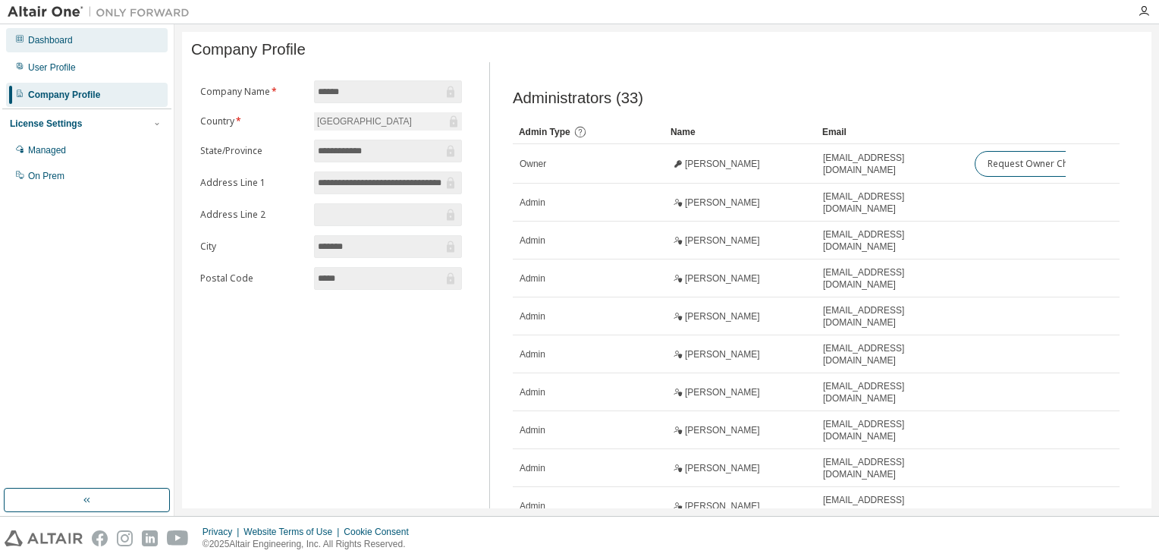
click at [64, 50] on div "Dashboard" at bounding box center [86, 40] width 161 height 24
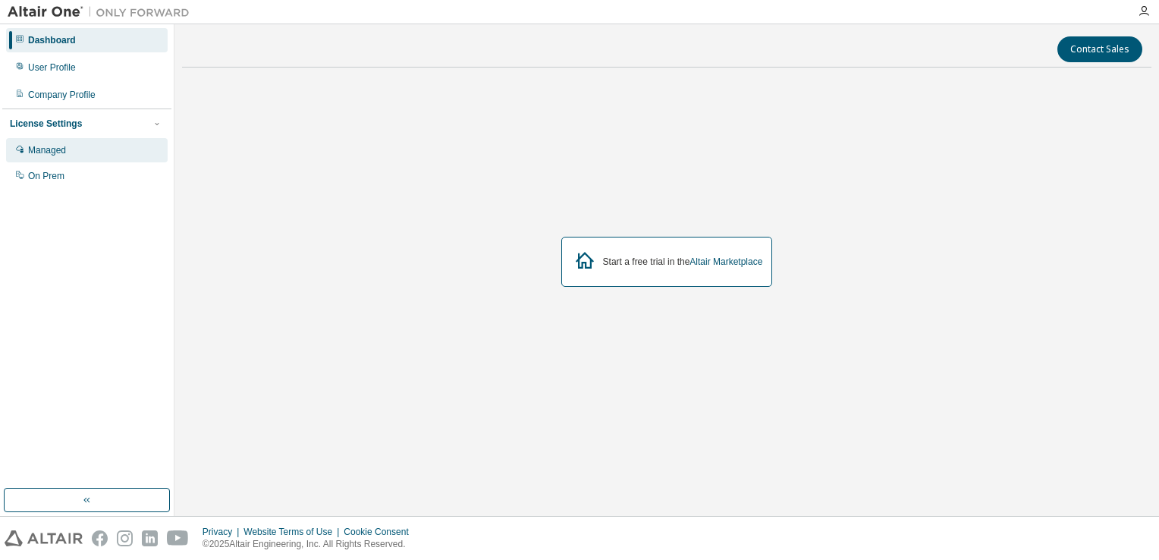
click at [58, 158] on div "Managed" at bounding box center [86, 150] width 161 height 24
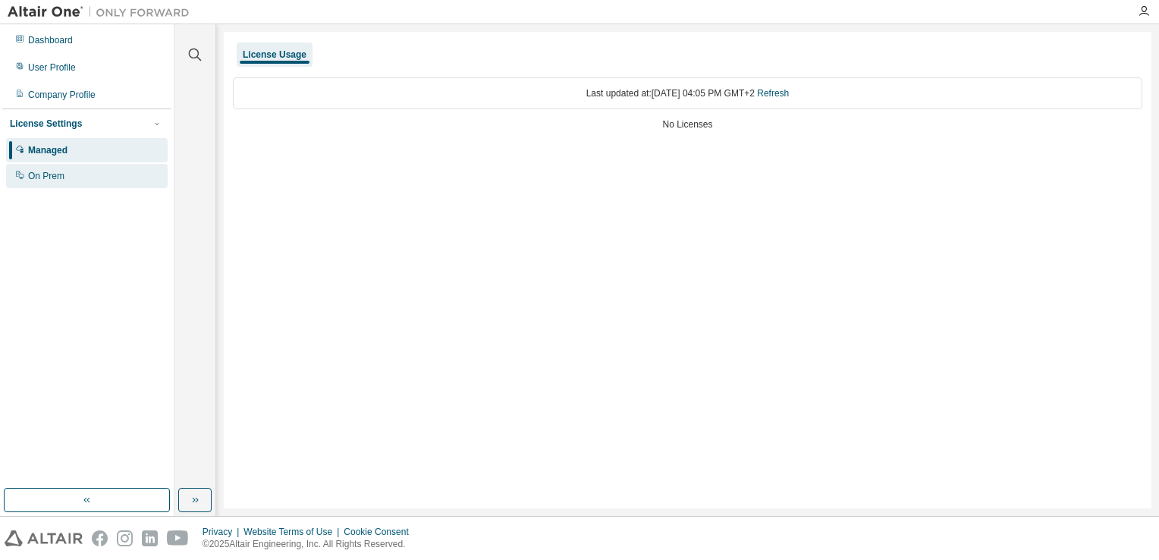
click at [68, 175] on div "On Prem" at bounding box center [86, 176] width 161 height 24
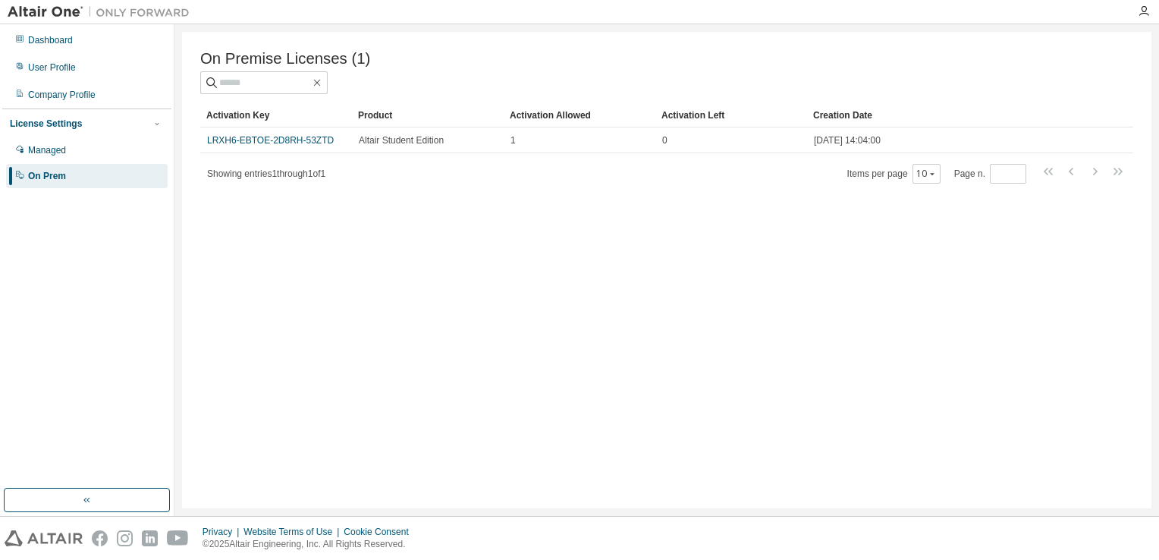
click at [100, 179] on div "On Prem" at bounding box center [86, 176] width 161 height 24
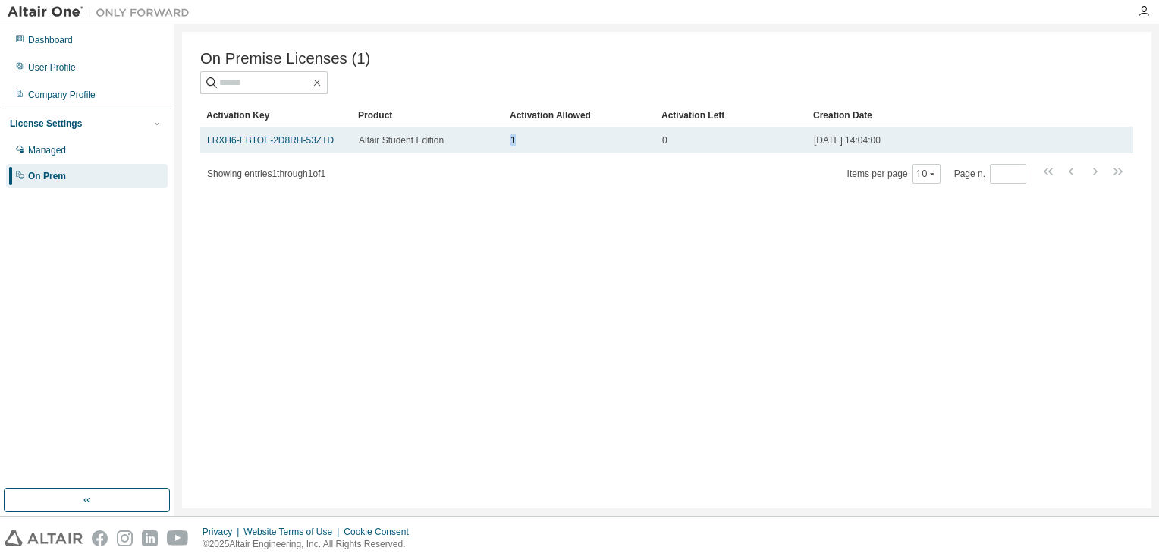
drag, startPoint x: 513, startPoint y: 143, endPoint x: 496, endPoint y: 143, distance: 17.4
click at [496, 143] on tr "LRXH6-EBTOE-2D8RH-53ZTD Altair Student Edition 1 0 2025-09-03 14:04:00" at bounding box center [666, 140] width 933 height 26
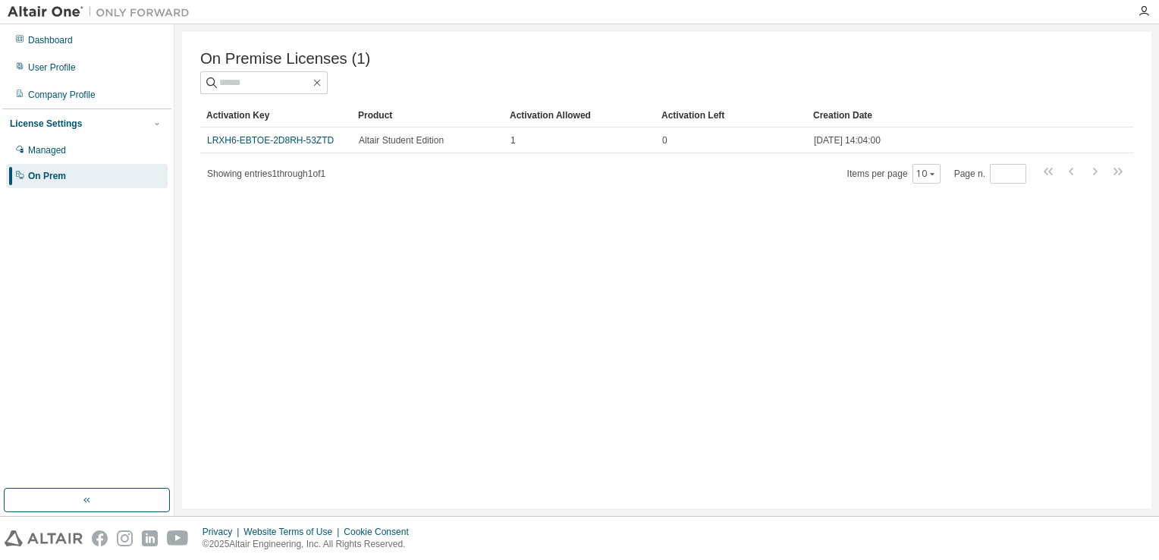
drag, startPoint x: 496, startPoint y: 143, endPoint x: 467, endPoint y: 200, distance: 64.4
click at [467, 200] on div "On Premise Licenses (1) Clear Load Save Save As Field Operator Value Select fil…" at bounding box center [666, 270] width 969 height 476
click at [76, 151] on div "Managed" at bounding box center [86, 150] width 161 height 24
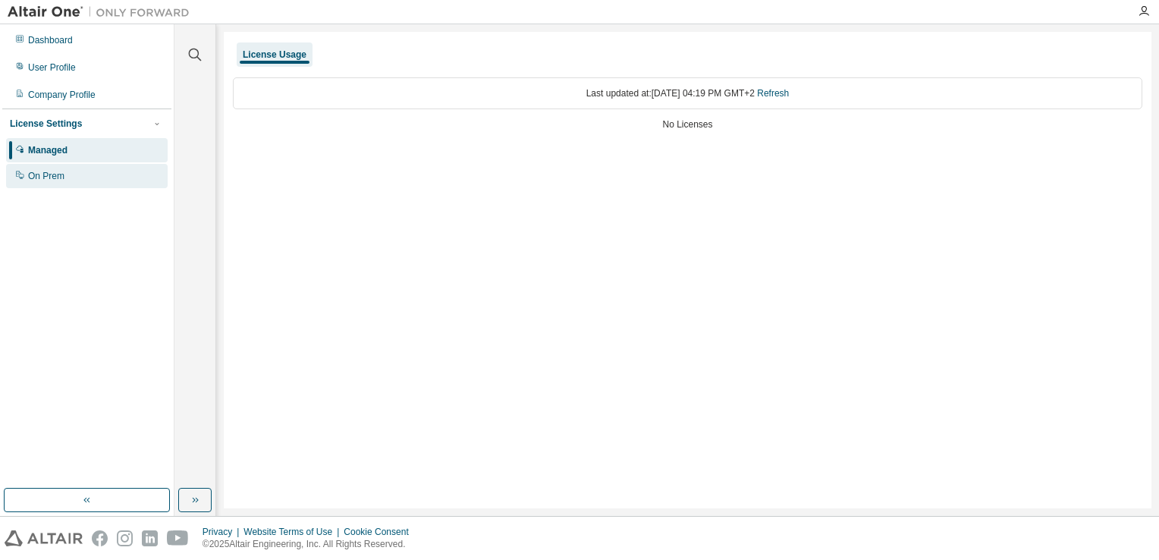
click at [67, 171] on div "On Prem" at bounding box center [86, 176] width 161 height 24
